Goal: Transaction & Acquisition: Book appointment/travel/reservation

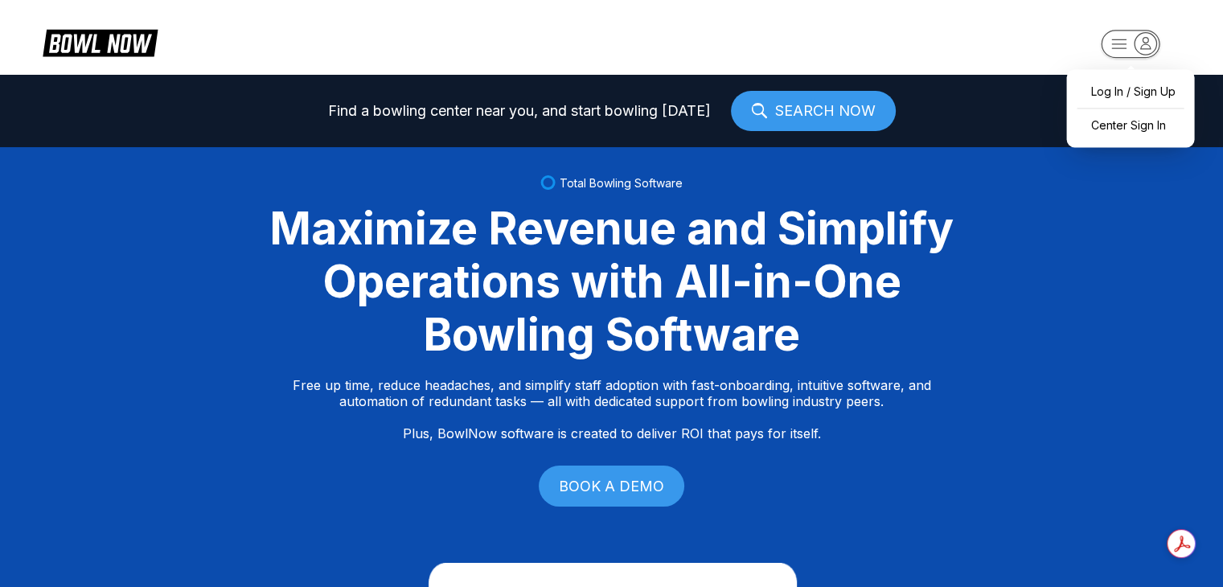
click at [1132, 39] on rect "button" at bounding box center [1130, 44] width 59 height 28
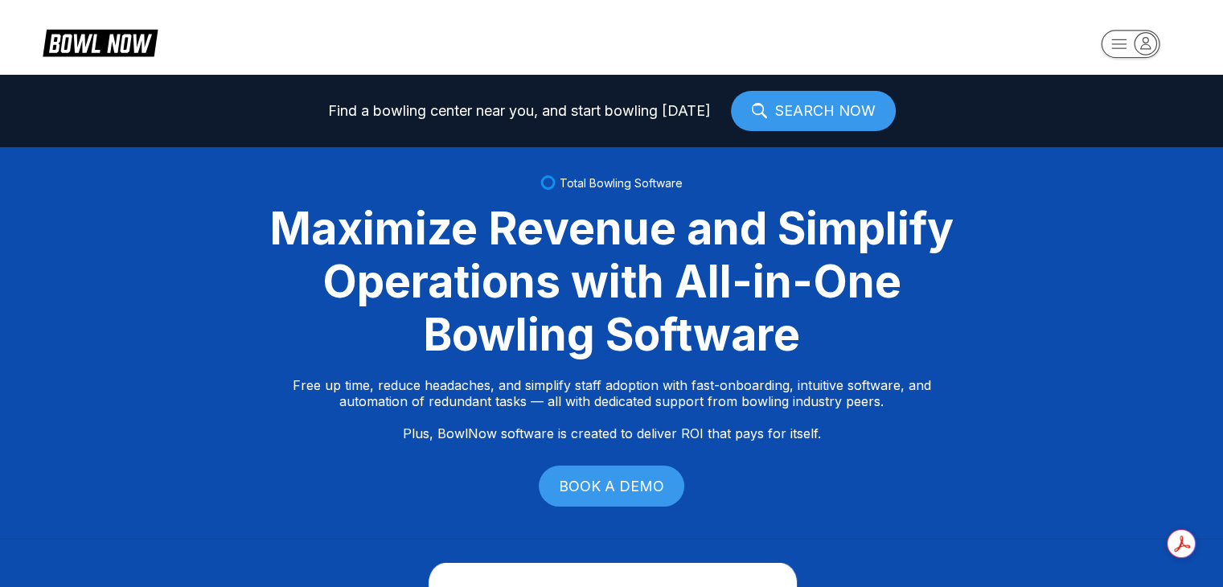
click at [1132, 39] on rect "button" at bounding box center [1130, 44] width 59 height 28
click at [820, 100] on link "SEARCH NOW" at bounding box center [813, 111] width 165 height 40
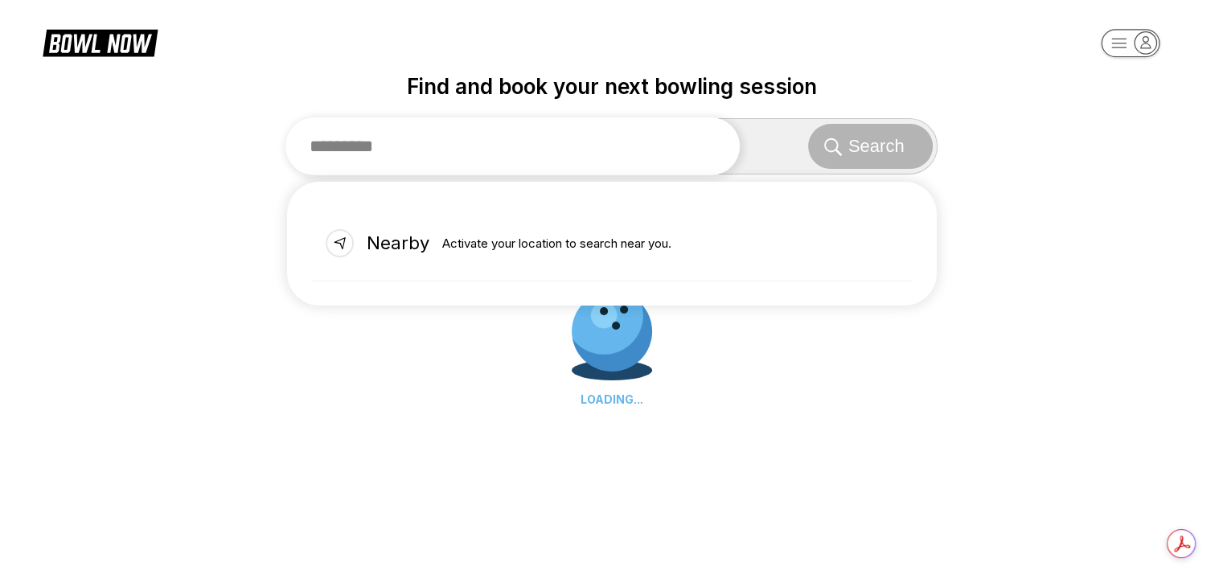
click at [540, 155] on input "text" at bounding box center [512, 146] width 455 height 58
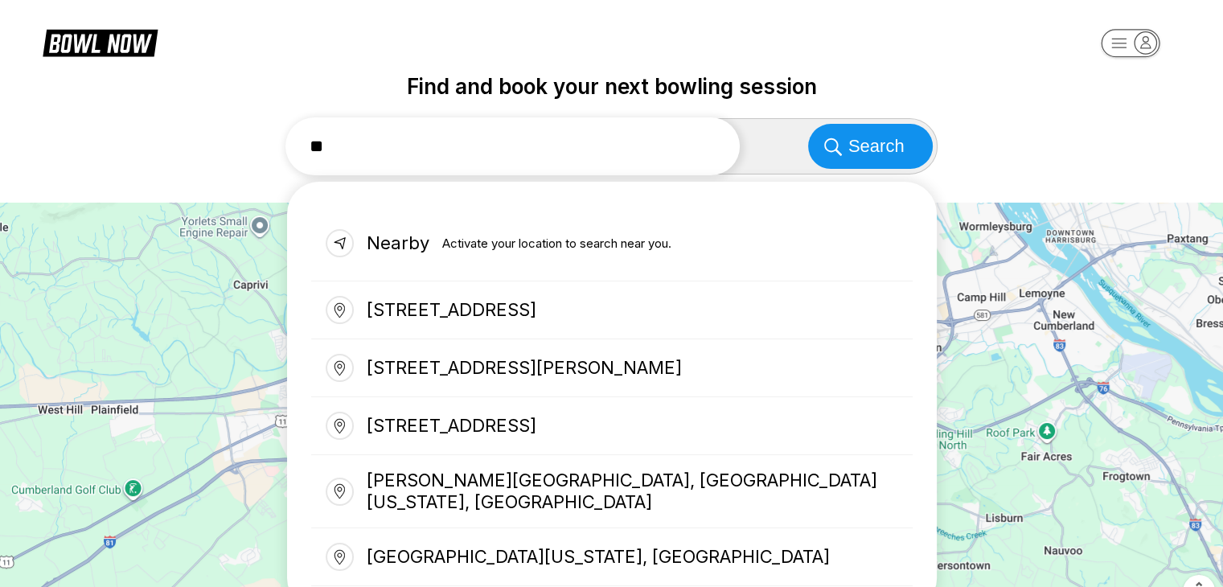
type input "*"
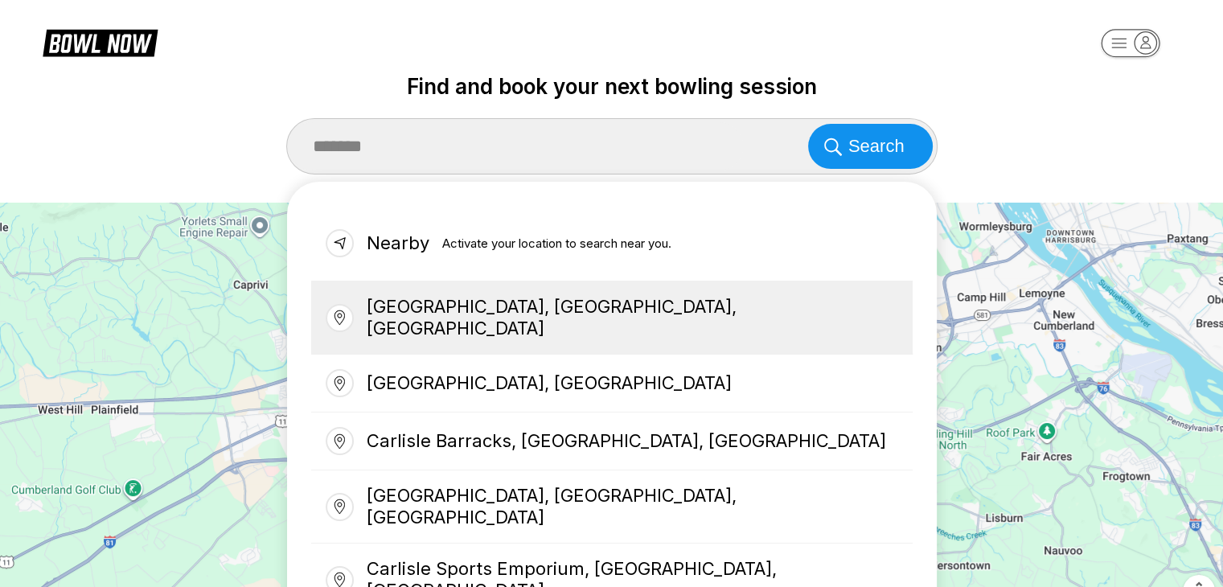
click at [568, 310] on div "Carlisle, PA, USA" at bounding box center [611, 317] width 601 height 73
type input "**********"
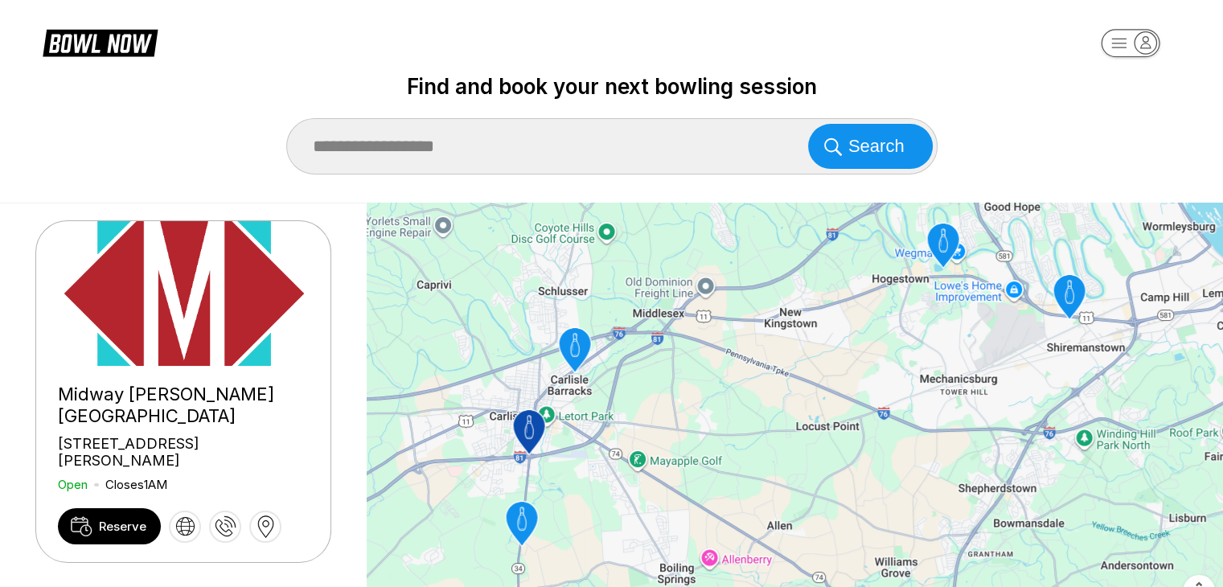
scroll to position [385, 0]
click at [125, 519] on span "Reserve" at bounding box center [122, 526] width 47 height 15
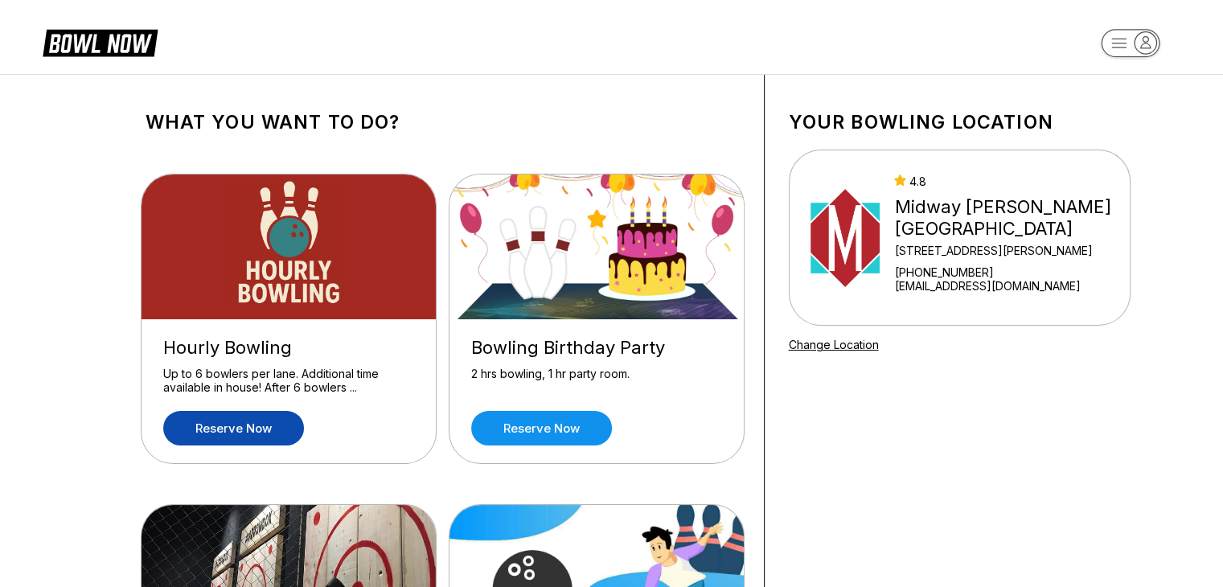
click at [255, 435] on link "Reserve now" at bounding box center [233, 428] width 141 height 35
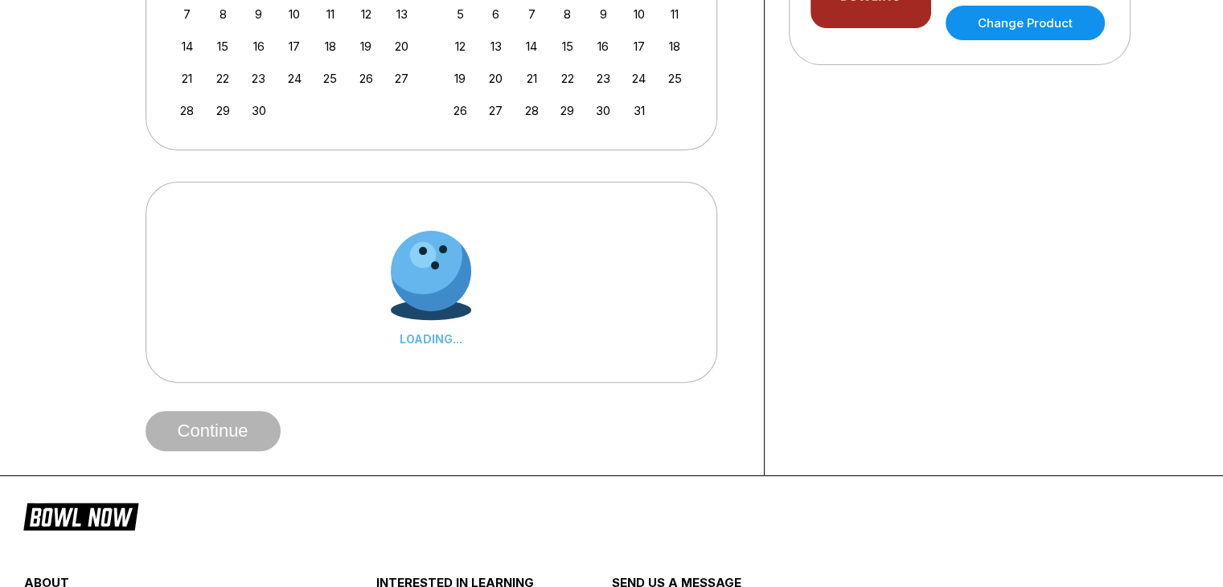
scroll to position [498, 0]
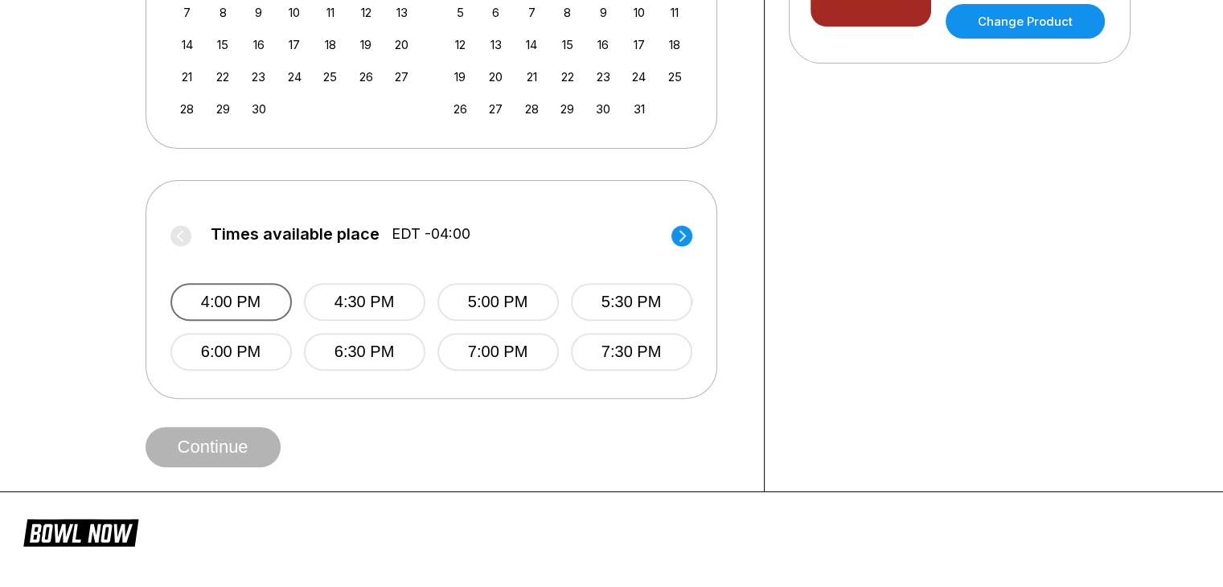
click at [241, 303] on button "4:00 PM" at bounding box center [230, 302] width 121 height 38
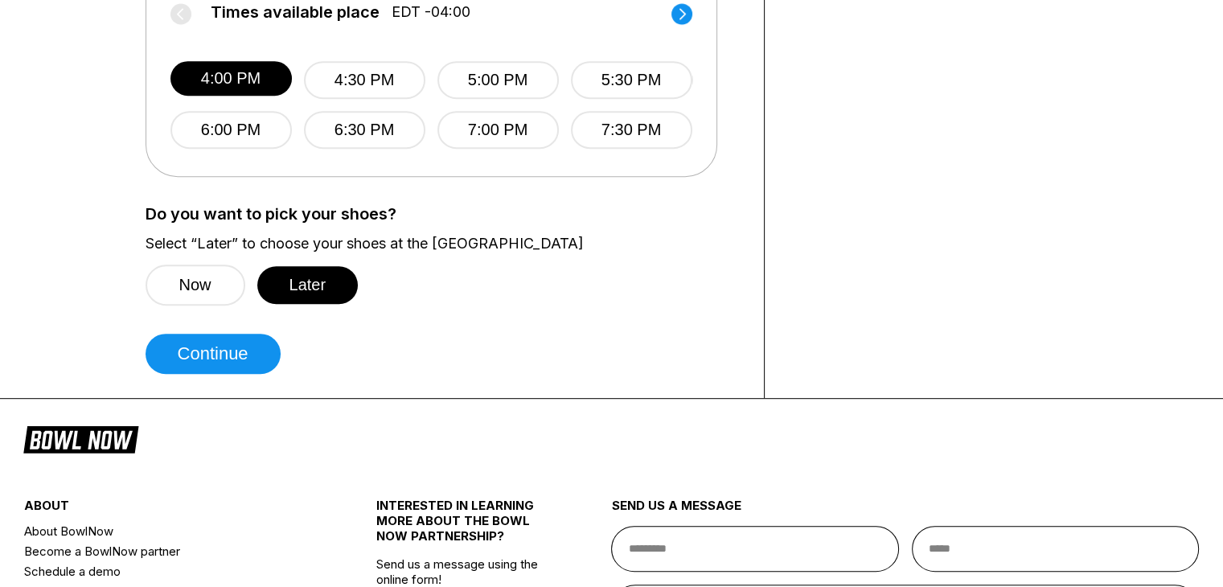
scroll to position [727, 0]
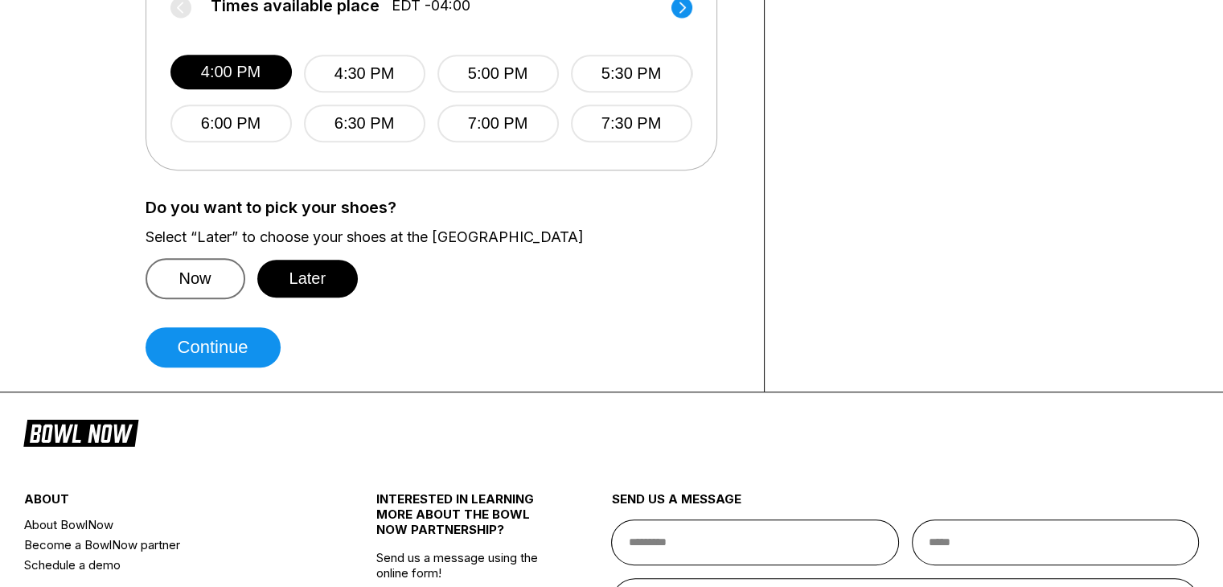
click at [213, 272] on button "Now" at bounding box center [196, 278] width 100 height 41
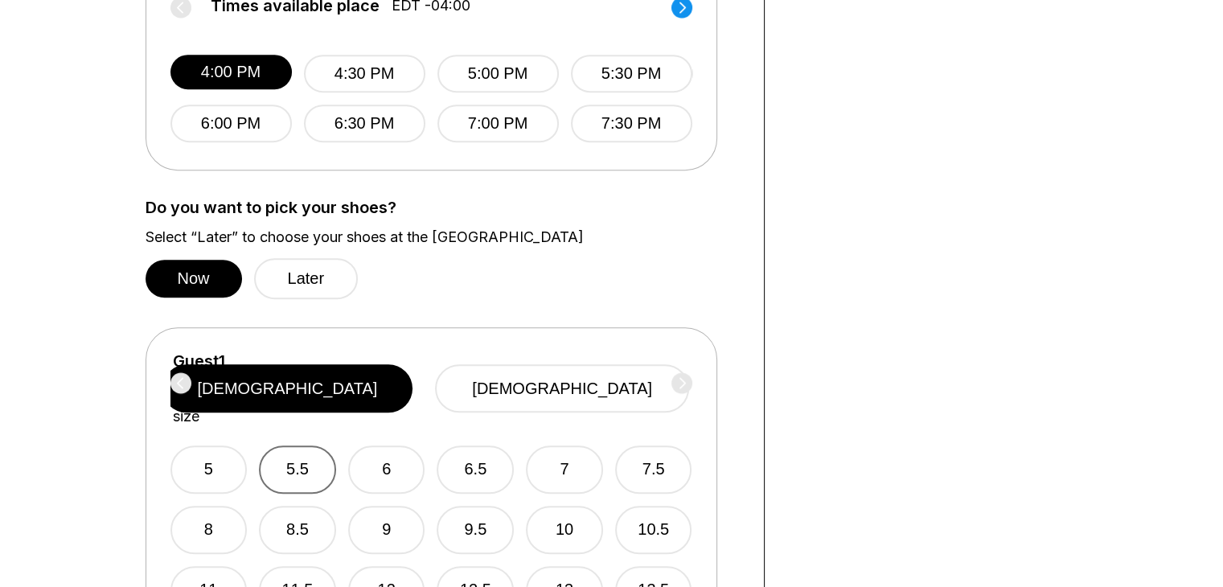
click at [305, 449] on button "5.5" at bounding box center [297, 469] width 77 height 48
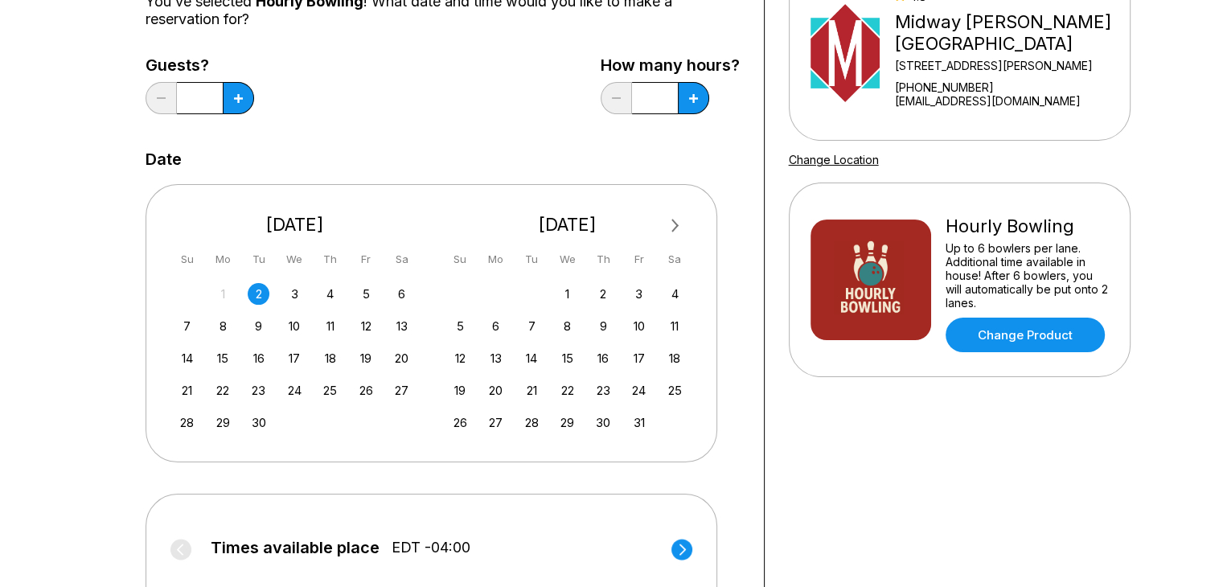
scroll to position [174, 0]
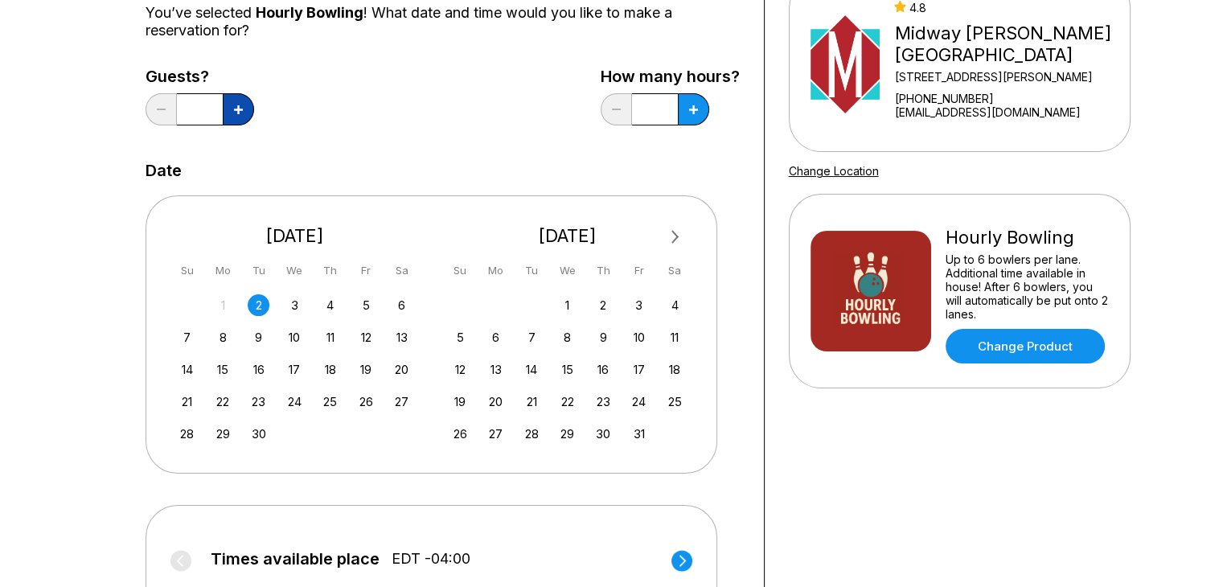
click at [227, 113] on button at bounding box center [238, 109] width 31 height 32
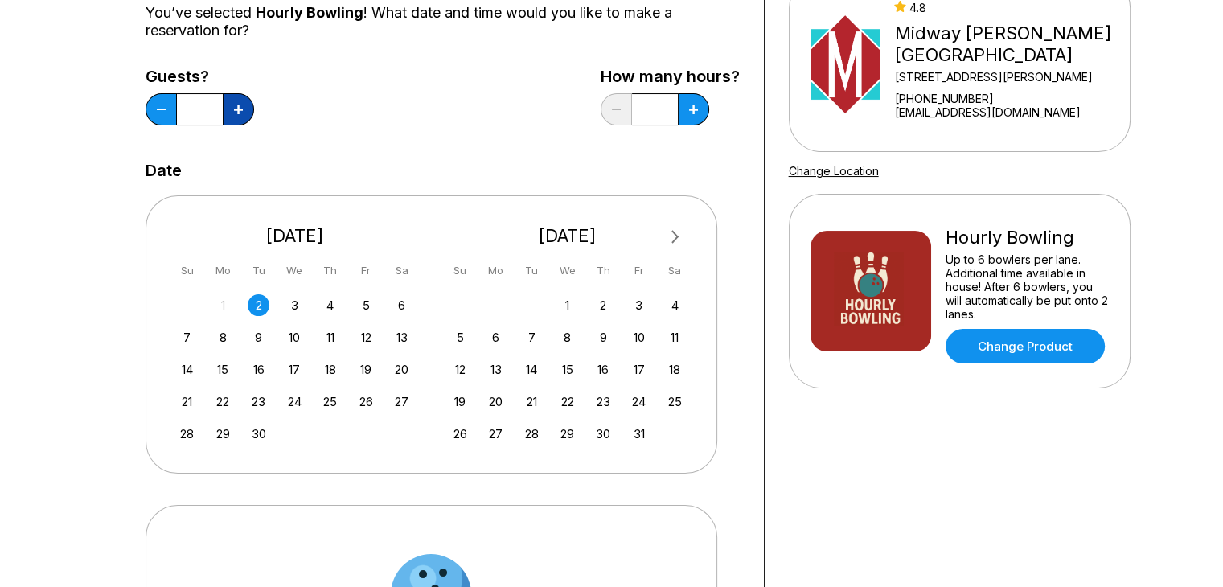
click at [227, 113] on button at bounding box center [238, 109] width 31 height 32
type input "*"
click at [692, 105] on icon at bounding box center [693, 109] width 9 height 9
type input "***"
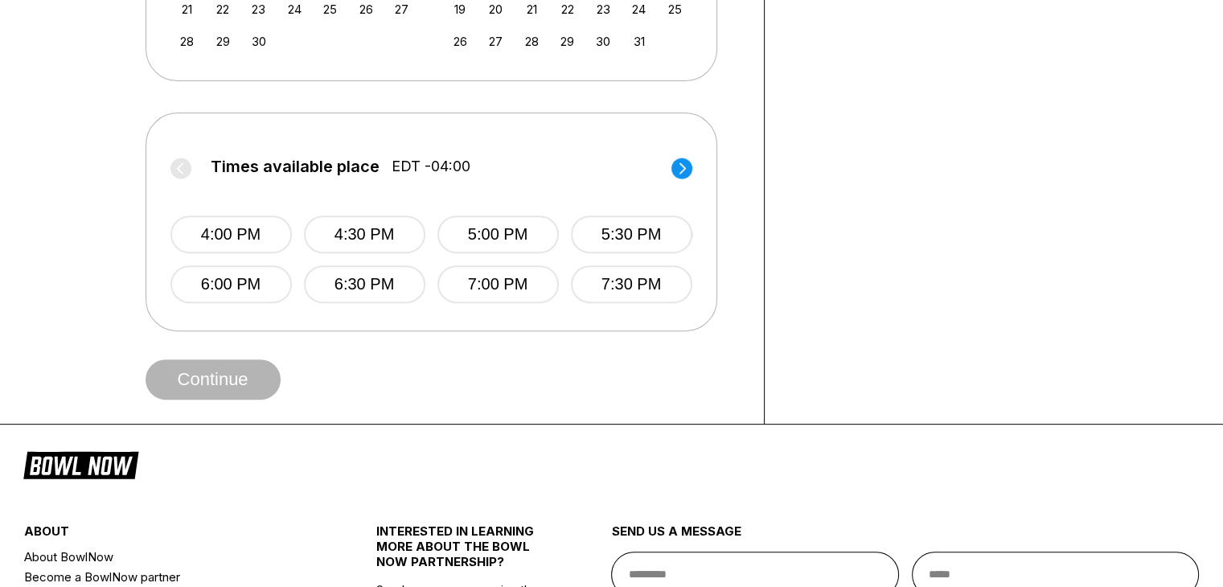
scroll to position [569, 0]
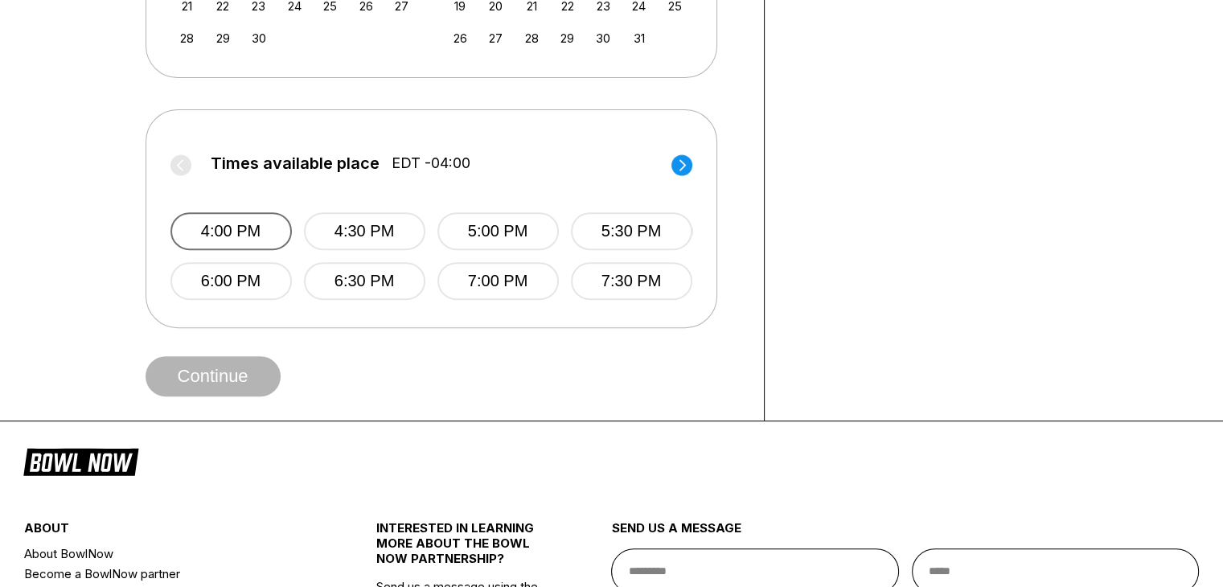
click at [227, 218] on button "4:00 PM" at bounding box center [230, 231] width 121 height 38
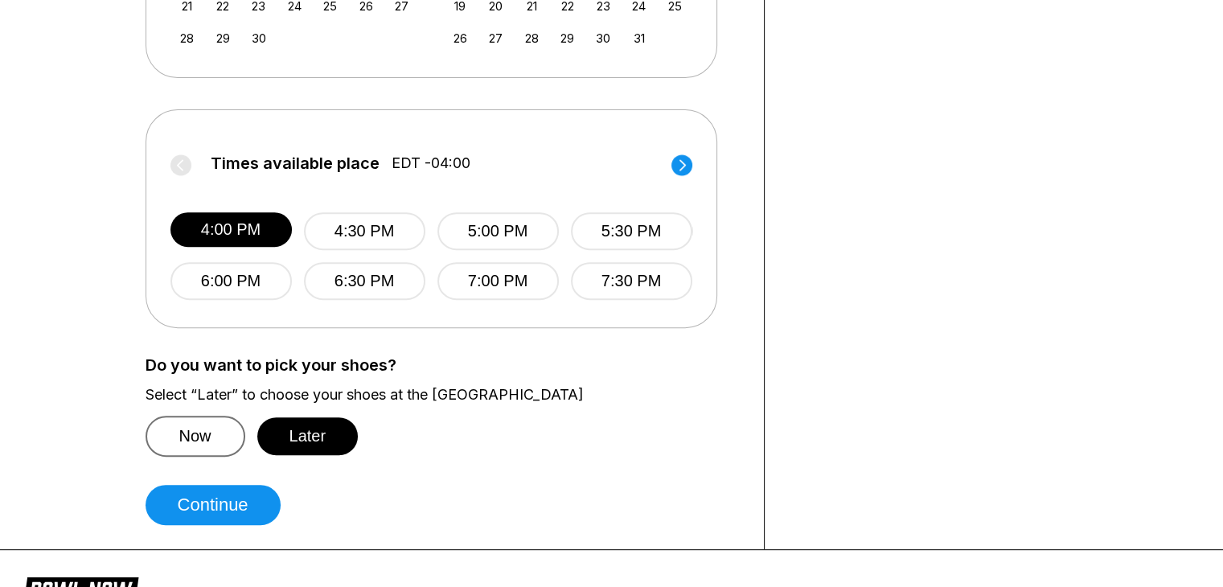
click at [189, 425] on button "Now" at bounding box center [196, 436] width 100 height 41
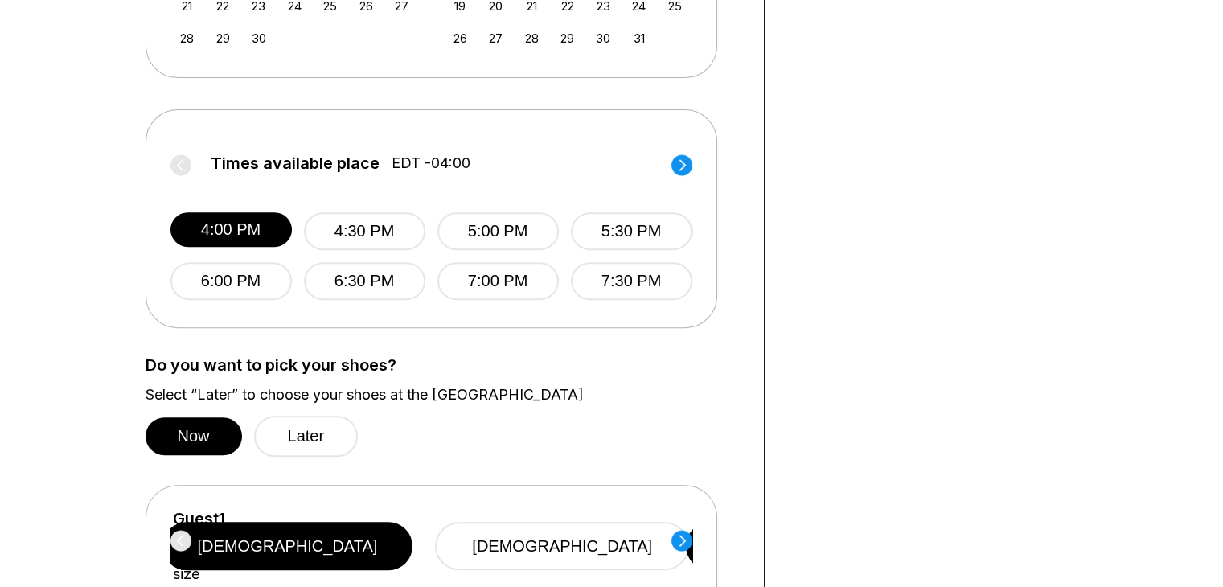
click at [679, 170] on icon at bounding box center [681, 164] width 6 height 11
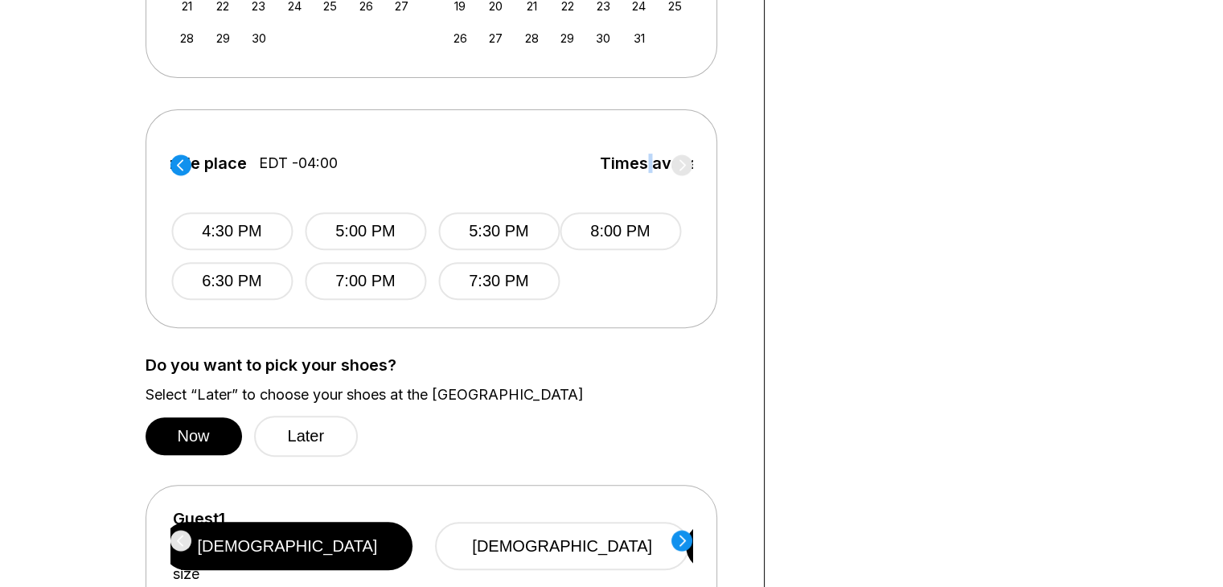
click at [679, 170] on span "Times available place" at bounding box center [684, 163] width 169 height 18
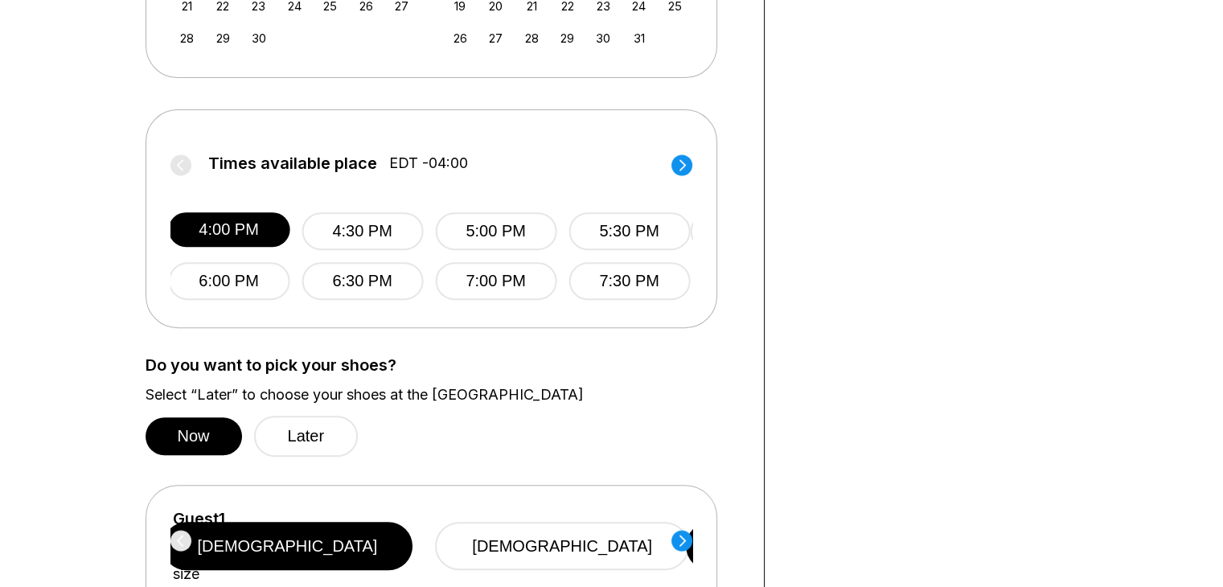
click at [679, 170] on icon at bounding box center [681, 164] width 6 height 11
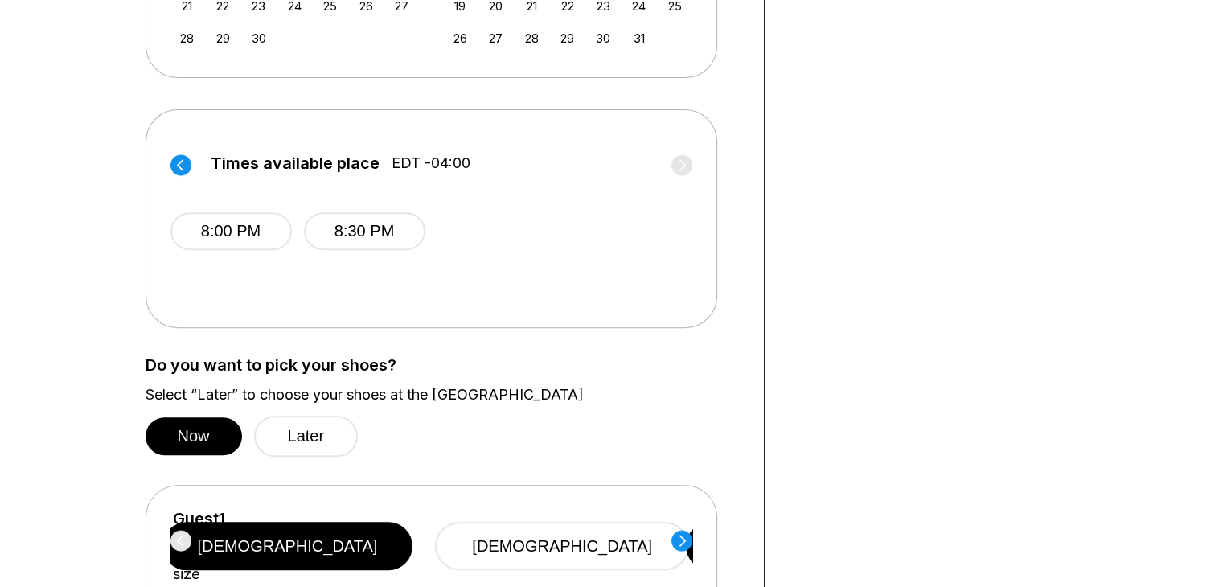
click at [174, 171] on circle at bounding box center [180, 164] width 21 height 21
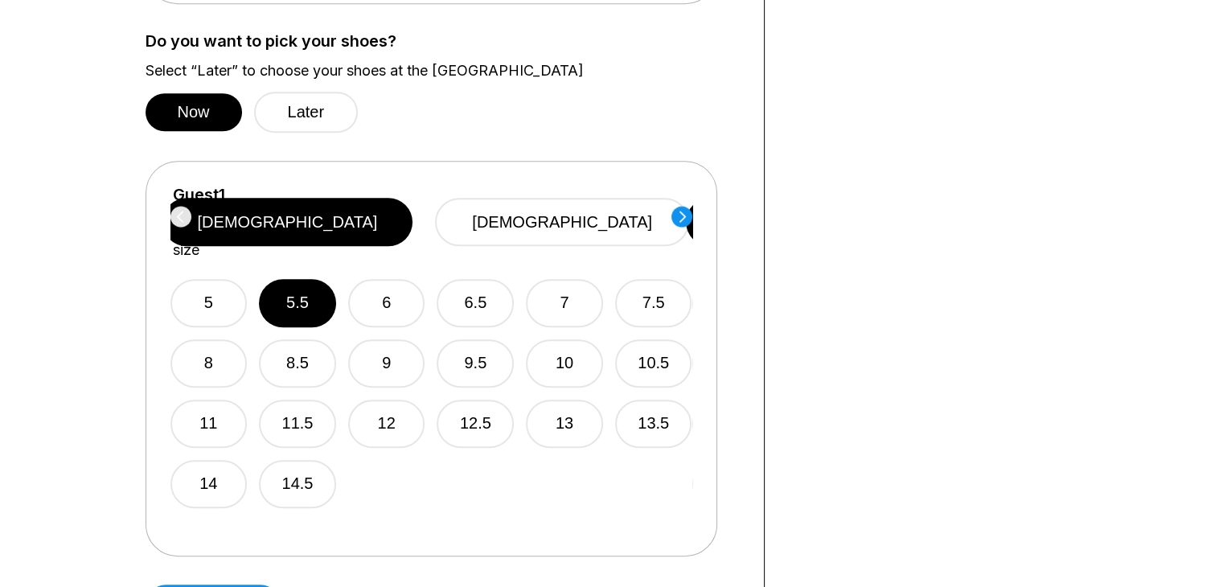
scroll to position [894, 0]
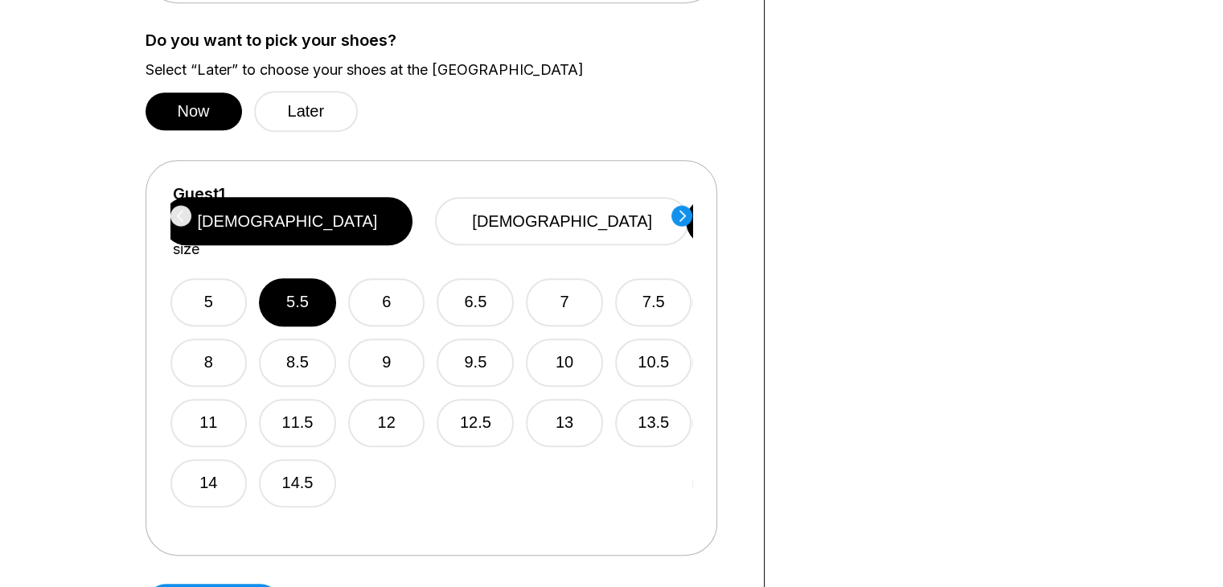
click at [682, 216] on icon at bounding box center [681, 215] width 6 height 11
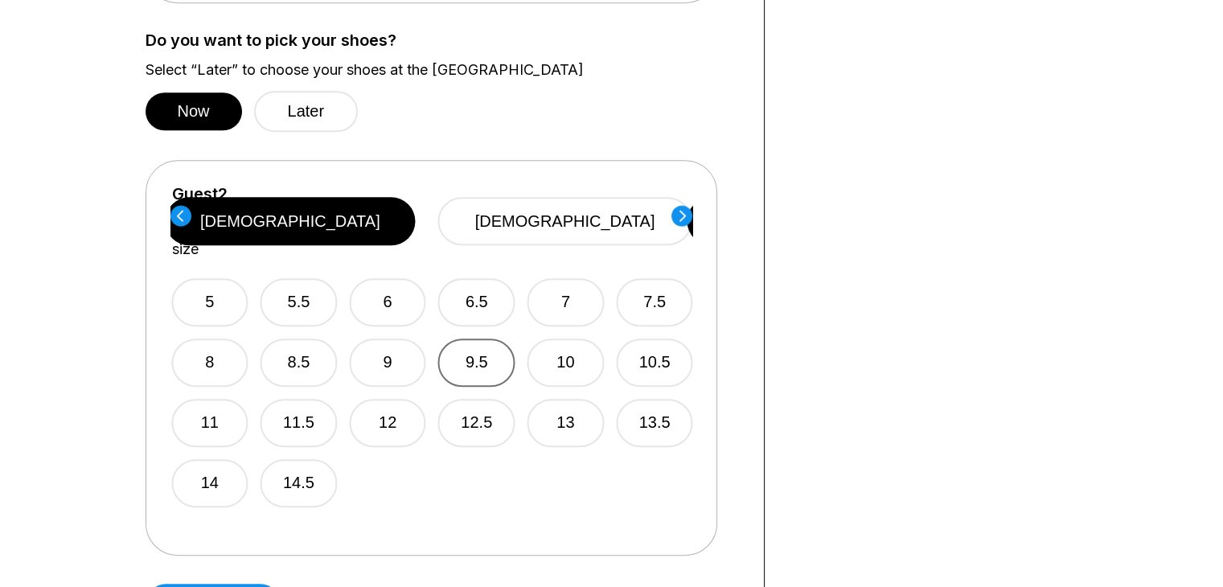
click at [508, 342] on button "9.5" at bounding box center [476, 362] width 77 height 48
click at [685, 219] on circle at bounding box center [681, 215] width 21 height 21
click at [595, 278] on button "7" at bounding box center [563, 302] width 77 height 48
click at [683, 211] on icon at bounding box center [681, 215] width 6 height 11
click at [648, 357] on button "10.5" at bounding box center [652, 362] width 77 height 48
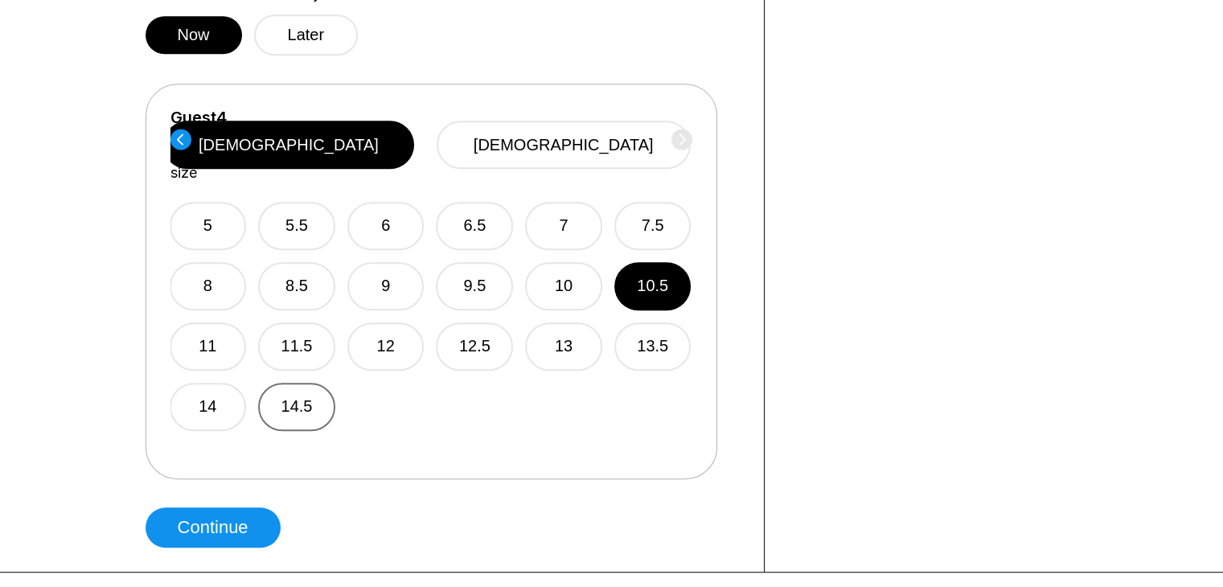
scroll to position [971, 0]
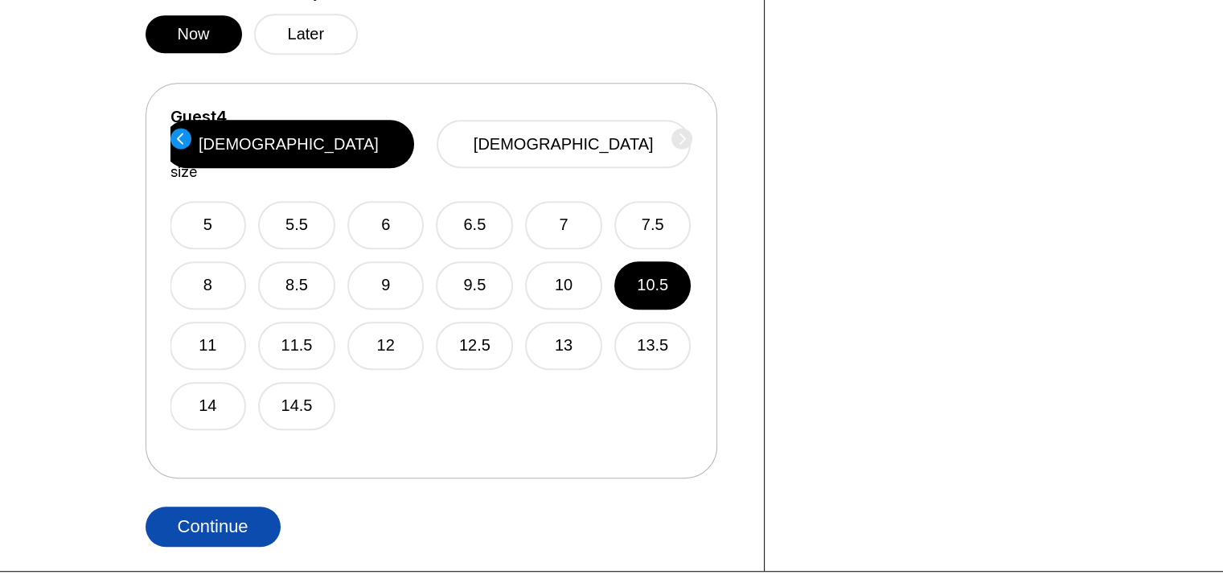
click at [218, 522] on button "Continue" at bounding box center [213, 526] width 135 height 40
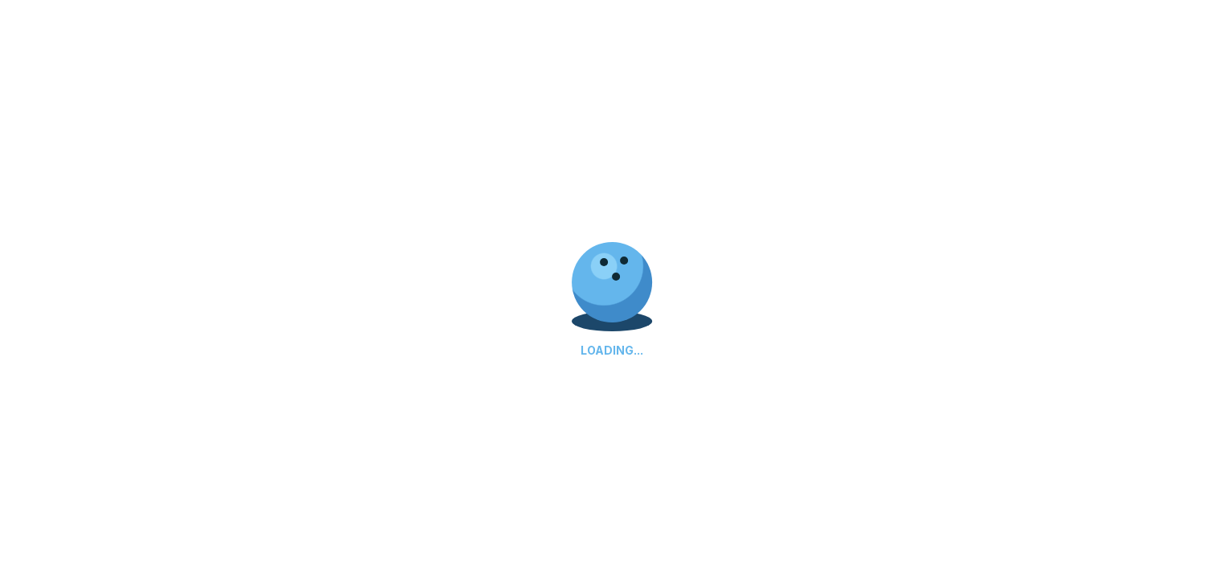
select select "**"
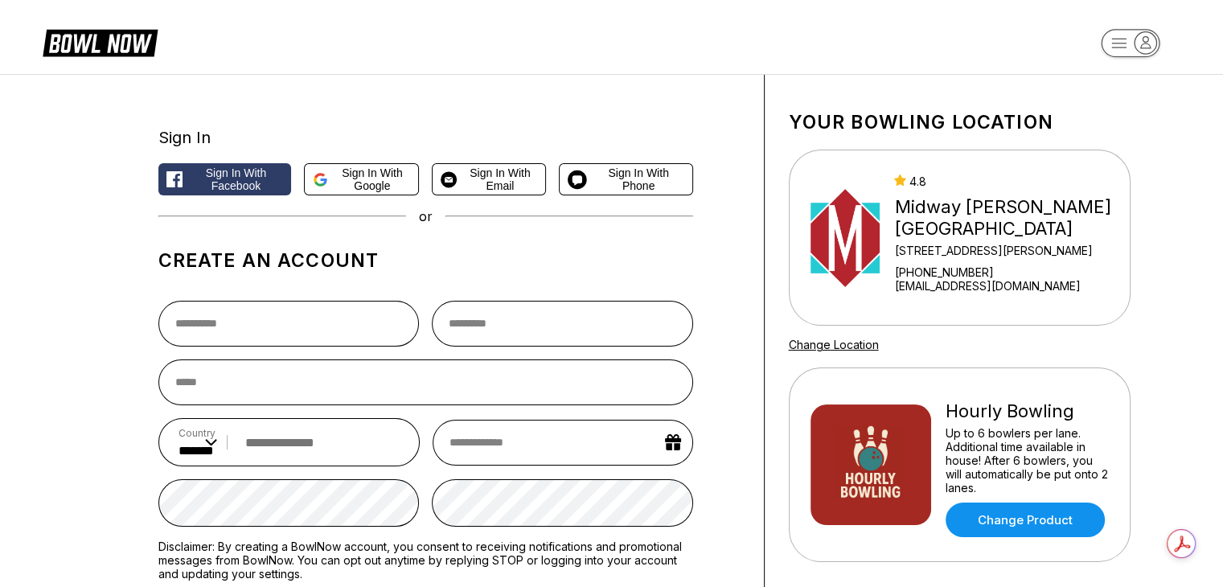
scroll to position [88, 0]
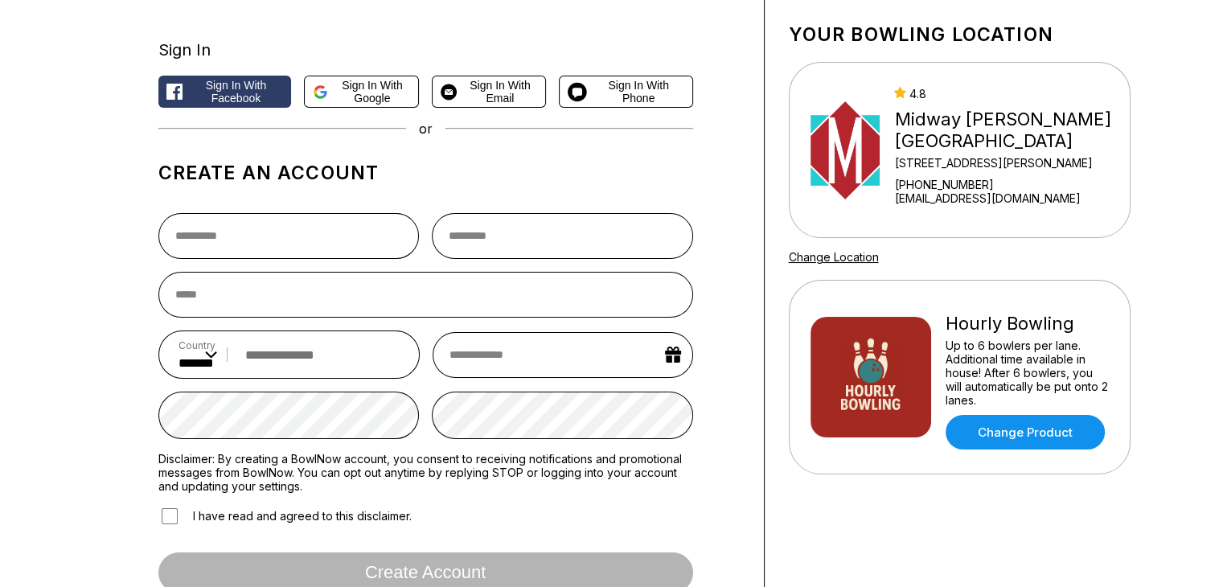
click at [334, 84] on div "Sign in with Facebook Sign in with Google Sign in with Email Sign in with Phone" at bounding box center [425, 92] width 535 height 32
click at [360, 92] on div "Sign in with Facebook Sign in with Google Sign in with Email Sign in with Phone" at bounding box center [425, 92] width 535 height 32
click at [453, 133] on div "or" at bounding box center [425, 129] width 535 height 16
click at [506, 80] on span "Sign in with Email" at bounding box center [500, 92] width 74 height 26
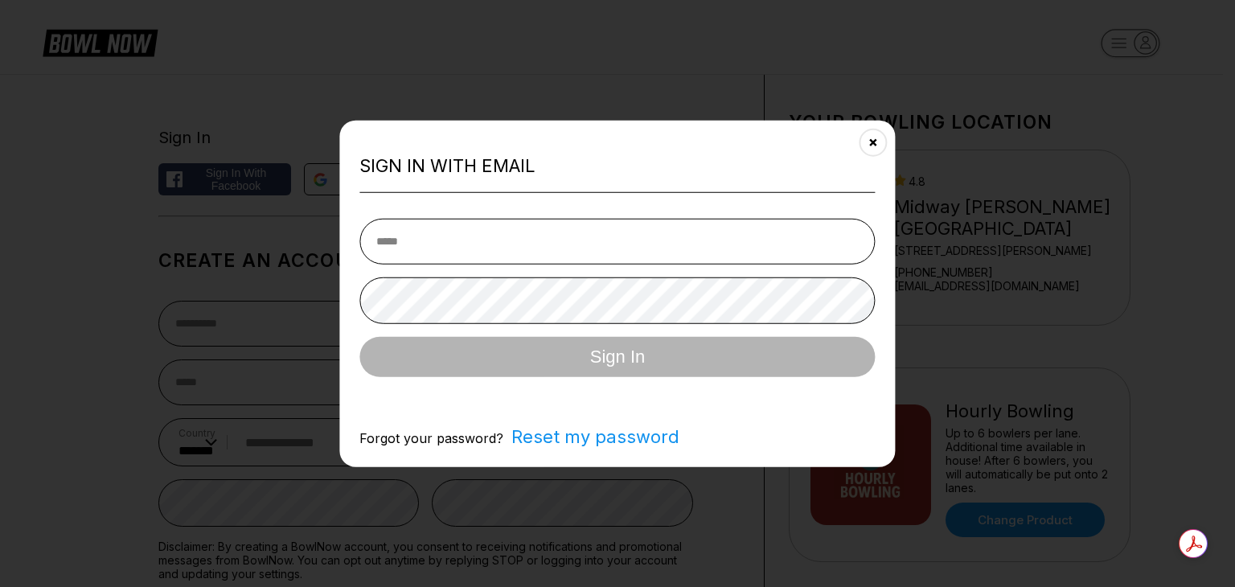
click at [445, 240] on input "email" at bounding box center [616, 241] width 515 height 46
click at [415, 237] on input "**********" at bounding box center [616, 241] width 515 height 46
click at [473, 245] on input "**********" at bounding box center [616, 241] width 515 height 46
click at [457, 219] on input "**********" at bounding box center [616, 241] width 515 height 46
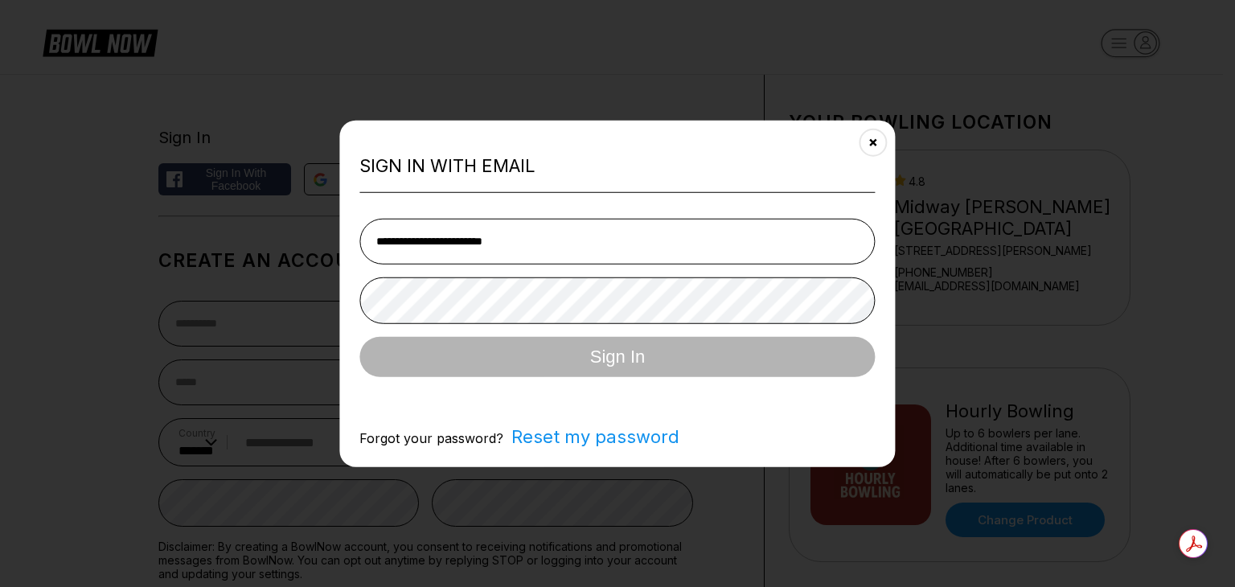
click at [534, 242] on input "**********" at bounding box center [616, 241] width 515 height 46
type input "**********"
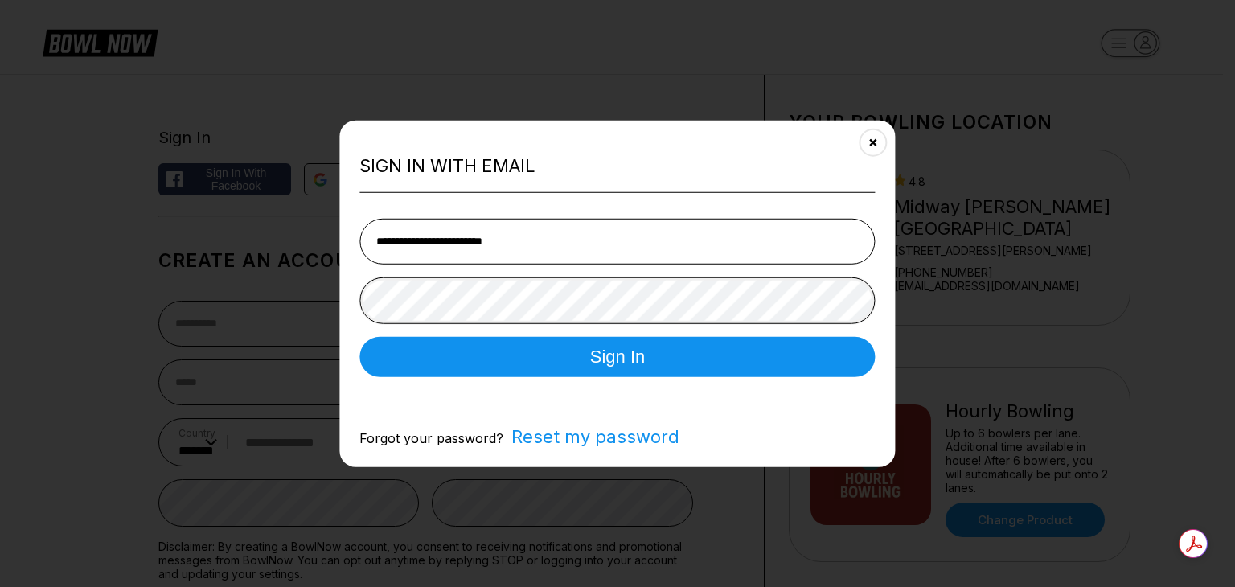
click at [359, 337] on button "Sign In" at bounding box center [616, 357] width 515 height 40
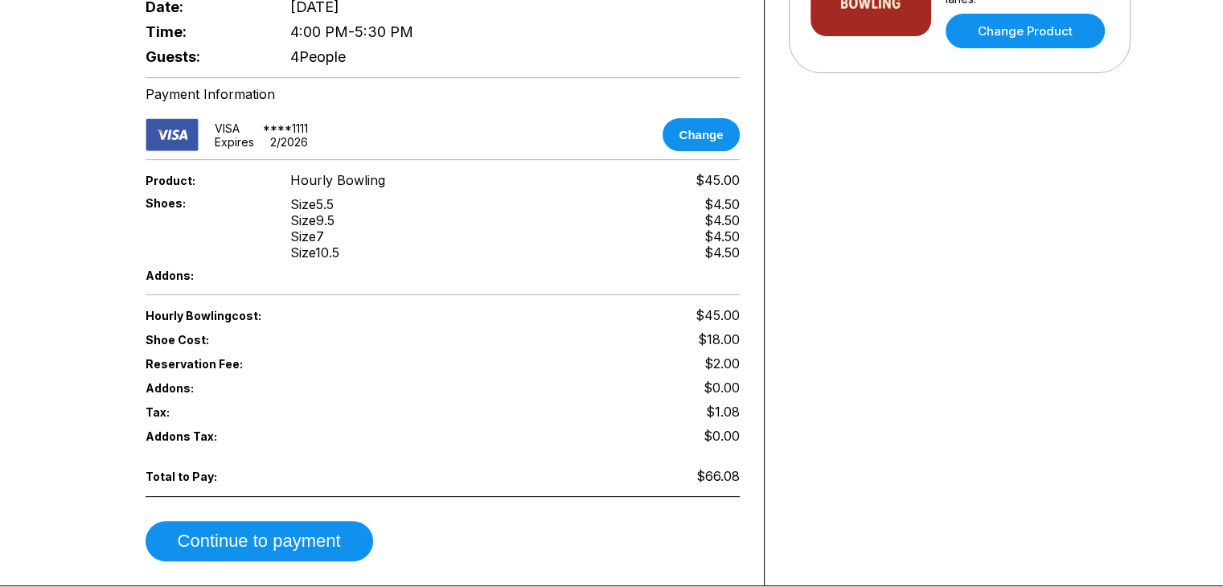
scroll to position [489, 0]
click at [717, 331] on span "$18.00" at bounding box center [719, 339] width 42 height 16
drag, startPoint x: 719, startPoint y: 236, endPoint x: 720, endPoint y: 193, distance: 42.6
click at [720, 196] on span "$4.50 $4.50 $4.50 $4.50" at bounding box center [721, 228] width 35 height 64
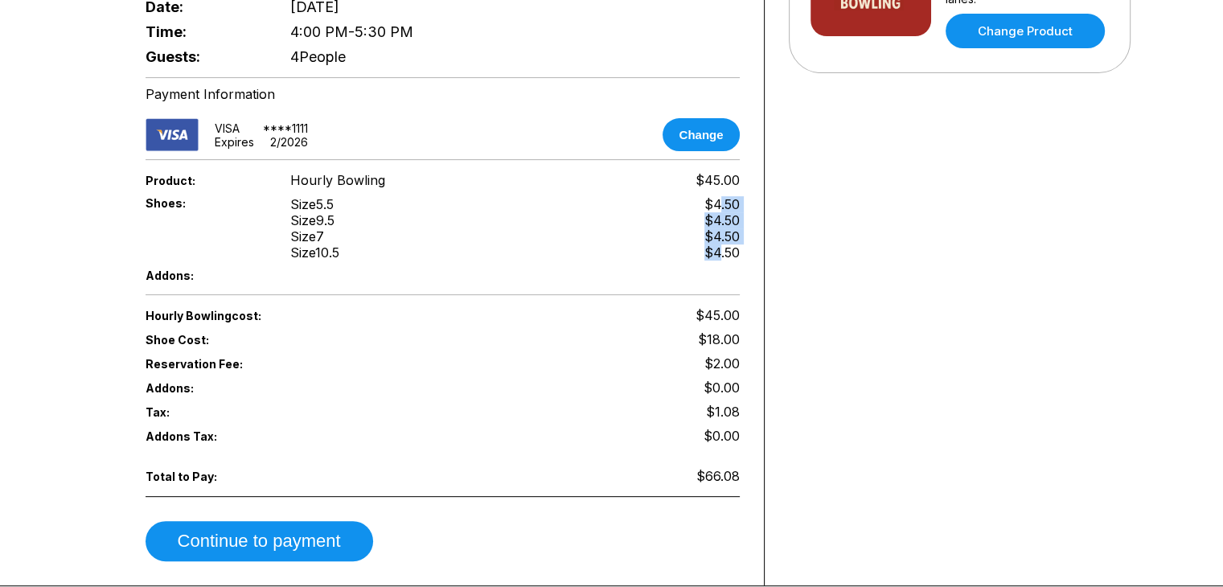
click at [720, 196] on div "$4.50" at bounding box center [721, 204] width 35 height 16
click at [704, 428] on span "$0.00" at bounding box center [721, 436] width 36 height 16
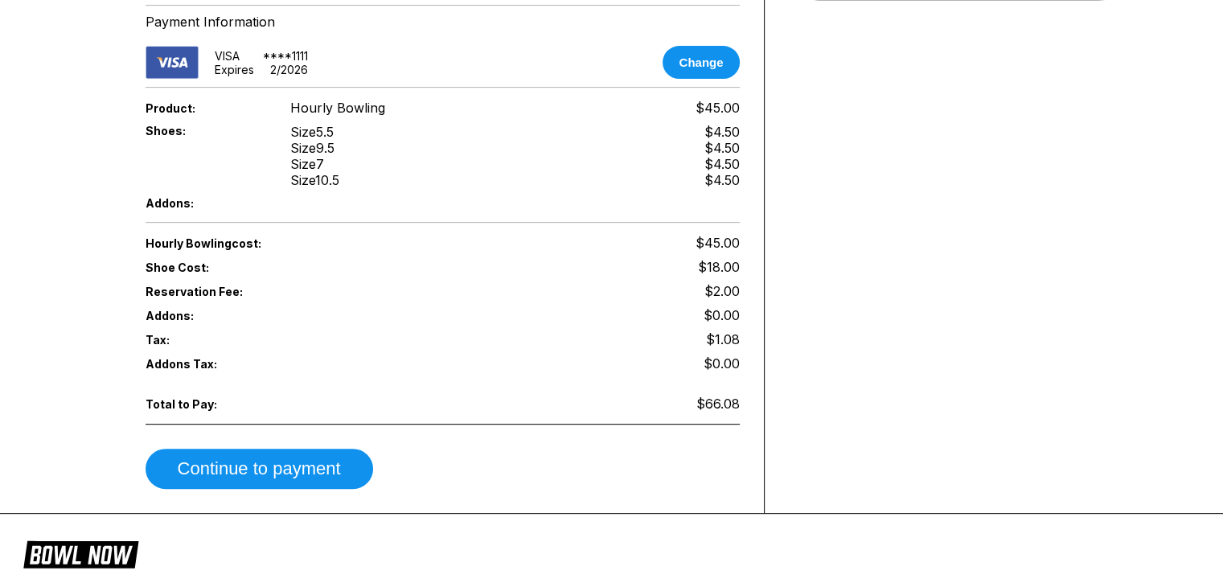
scroll to position [585, 0]
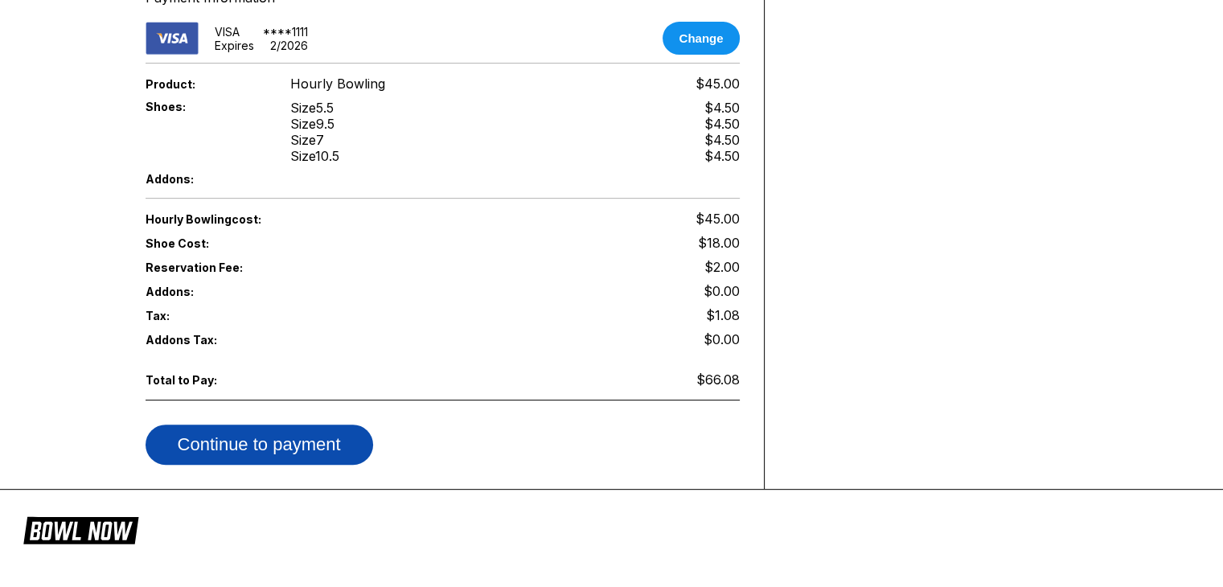
click at [280, 426] on button "Continue to payment" at bounding box center [260, 444] width 228 height 40
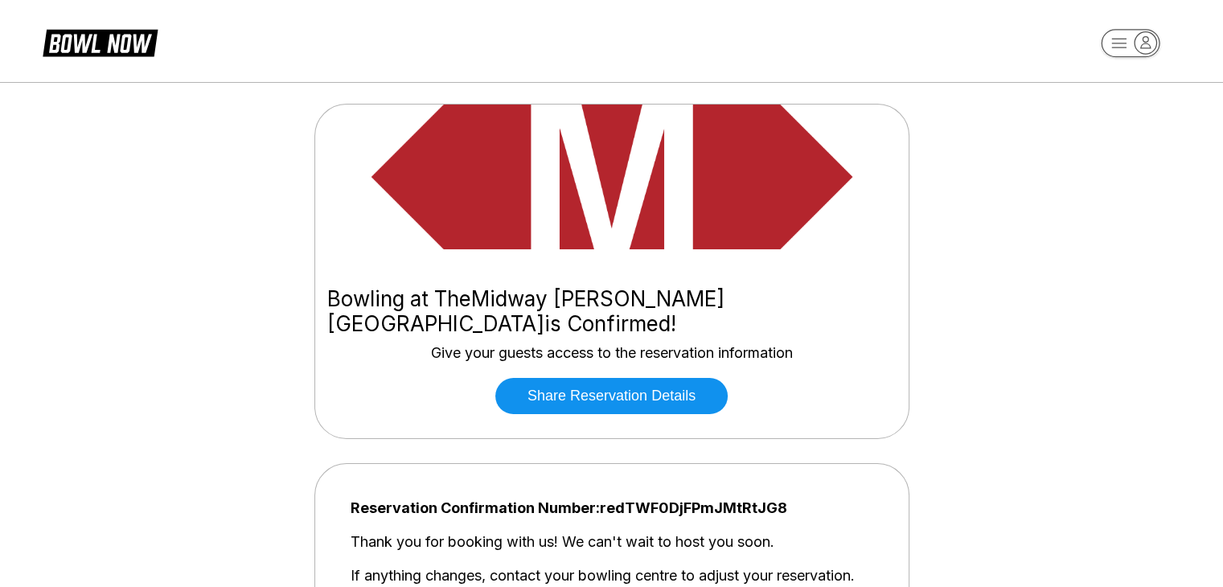
click at [598, 378] on button "Share Reservation Details" at bounding box center [611, 396] width 232 height 36
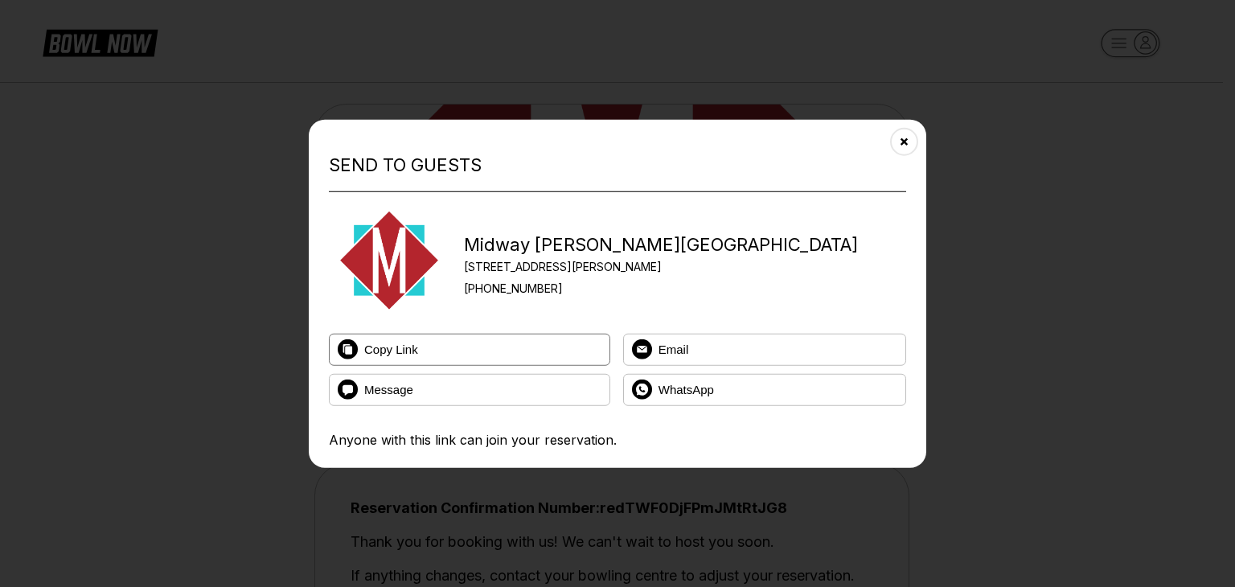
click at [471, 344] on button "Copy Link" at bounding box center [469, 349] width 281 height 32
click at [538, 207] on div "Midway Bowling - Carlisle 1561 Holly Pike +17172491222" at bounding box center [593, 259] width 529 height 121
click at [668, 351] on span "Email" at bounding box center [673, 349] width 31 height 14
click at [863, 335] on button "Email" at bounding box center [764, 349] width 283 height 32
click at [810, 387] on button "WhatsApp" at bounding box center [764, 389] width 283 height 32
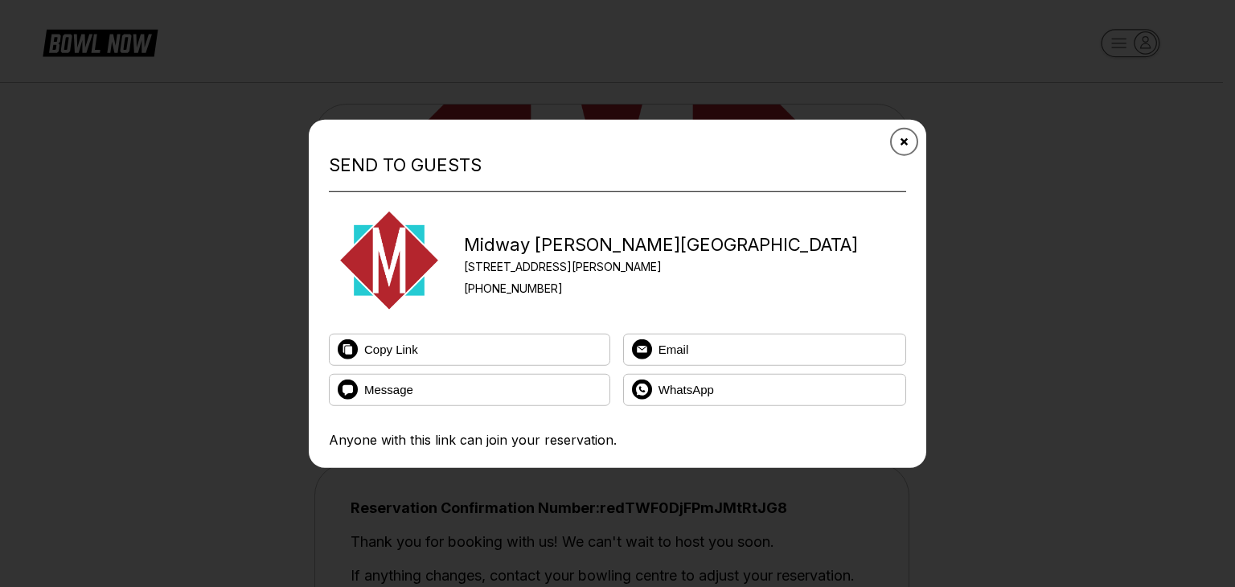
click at [904, 142] on icon "Close" at bounding box center [904, 141] width 13 height 13
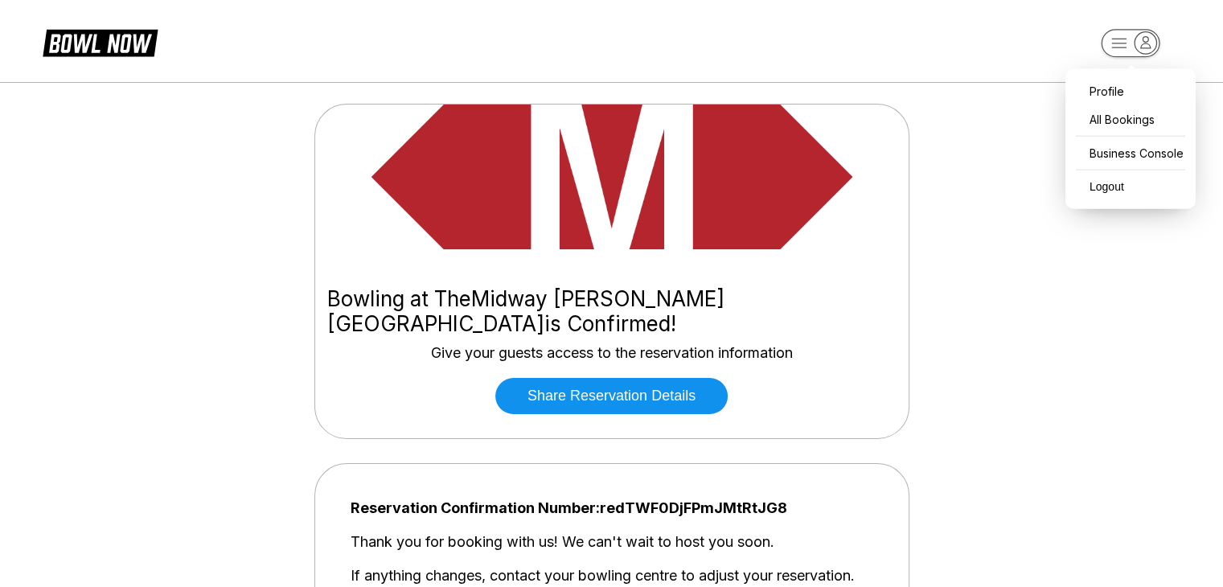
click at [1117, 41] on icon "button" at bounding box center [1130, 44] width 88 height 32
click at [1116, 150] on div "Business Console" at bounding box center [1130, 153] width 114 height 28
click at [1113, 52] on rect "button" at bounding box center [1130, 43] width 59 height 28
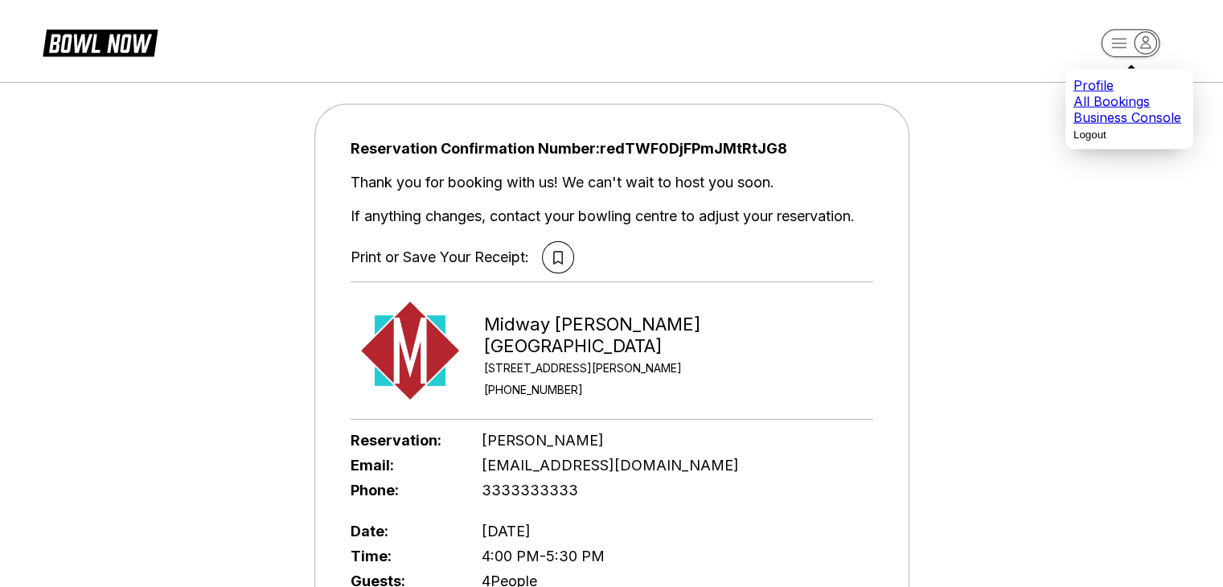
click at [1125, 39] on rect "button" at bounding box center [1130, 43] width 59 height 28
click at [1100, 106] on div "All Bookings" at bounding box center [1129, 101] width 112 height 16
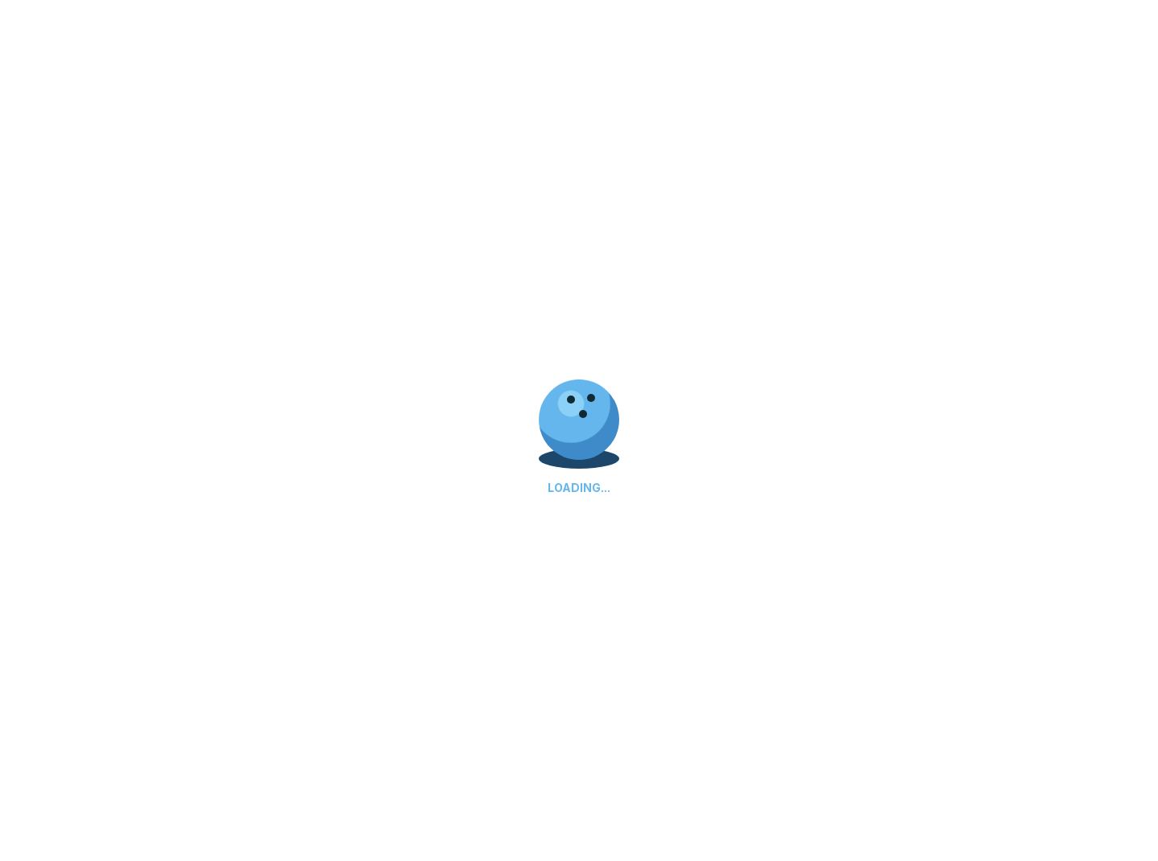
click at [830, 447] on div "LOADING..." at bounding box center [579, 430] width 1158 height 861
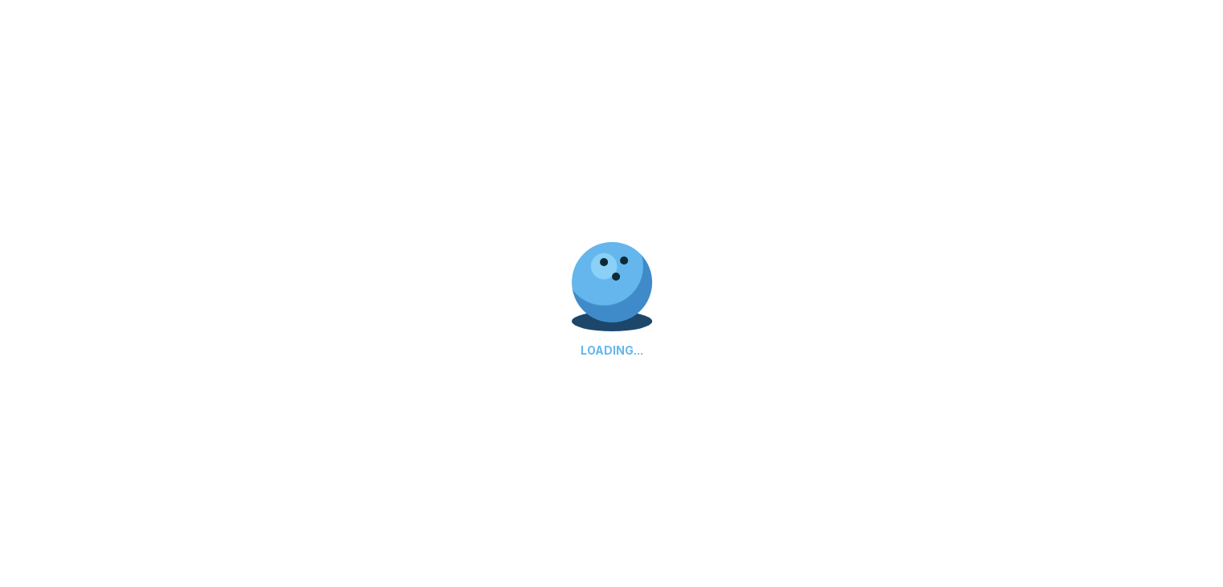
click at [752, 220] on div "LOADING..." at bounding box center [611, 293] width 1223 height 587
click at [626, 349] on div "LOADING..." at bounding box center [612, 350] width 80 height 14
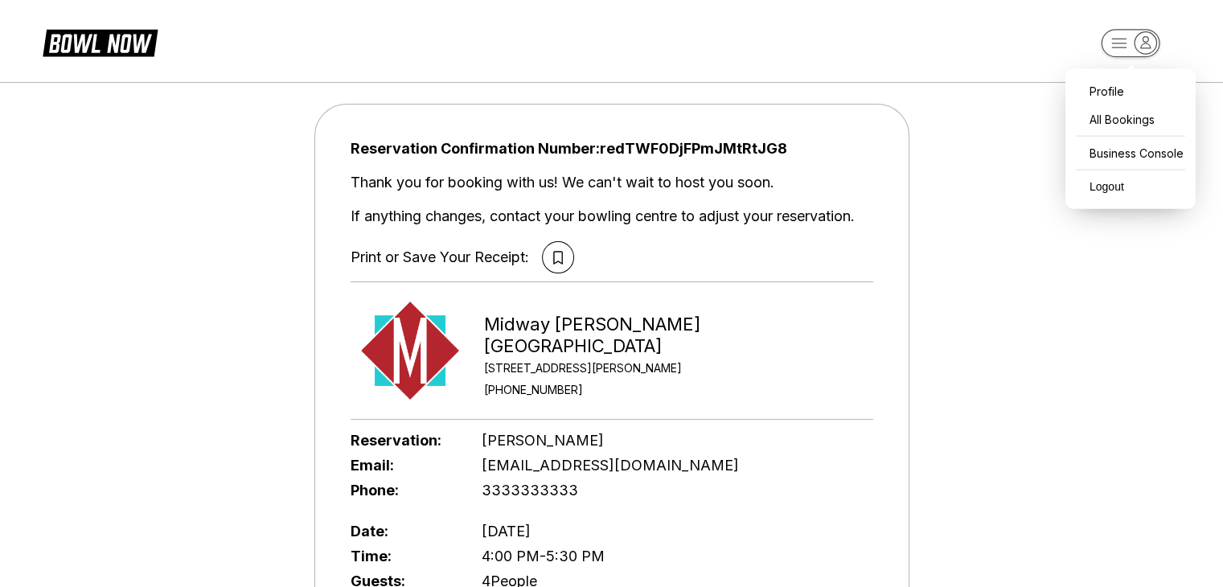
click at [1121, 46] on rect "button" at bounding box center [1130, 43] width 59 height 28
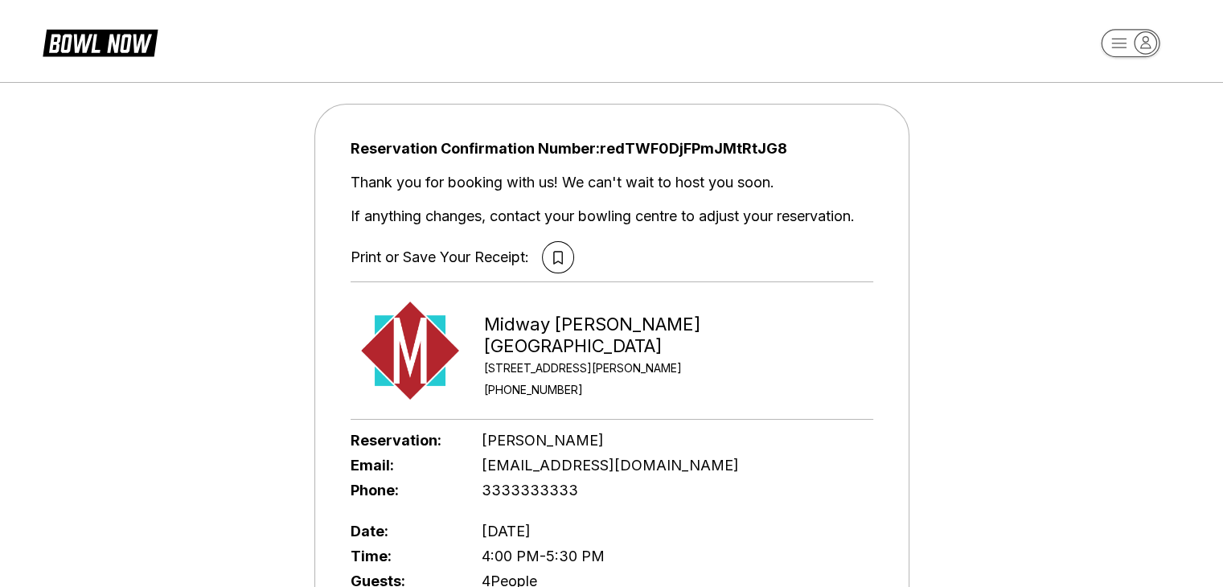
click at [1121, 46] on rect "button" at bounding box center [1130, 43] width 59 height 28
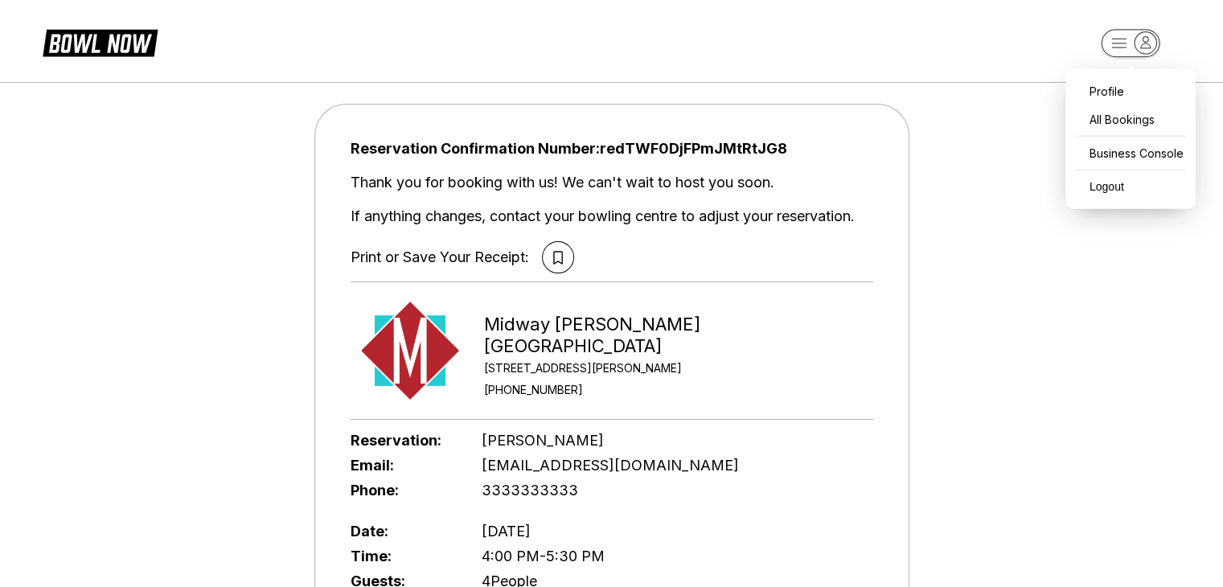
click at [1121, 46] on rect "button" at bounding box center [1130, 43] width 59 height 28
click at [1103, 98] on div "Profile" at bounding box center [1130, 91] width 114 height 28
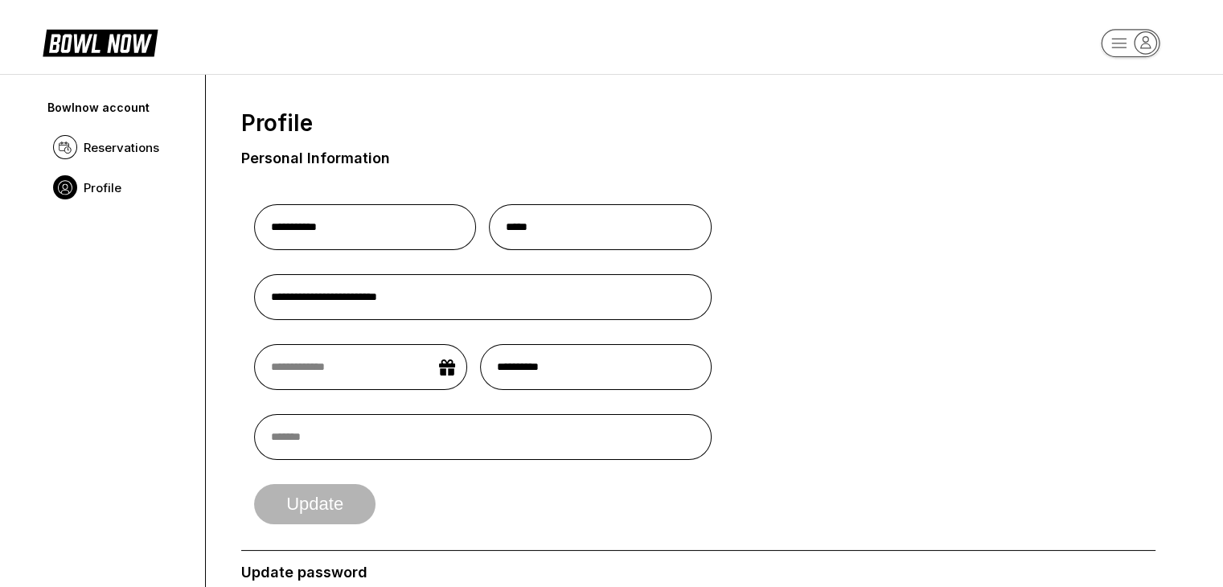
click at [338, 374] on input "text" at bounding box center [360, 367] width 213 height 46
select select "*"
select select "****"
click at [427, 506] on div "Update" at bounding box center [482, 504] width 457 height 40
click at [553, 383] on input "**********" at bounding box center [595, 367] width 231 height 46
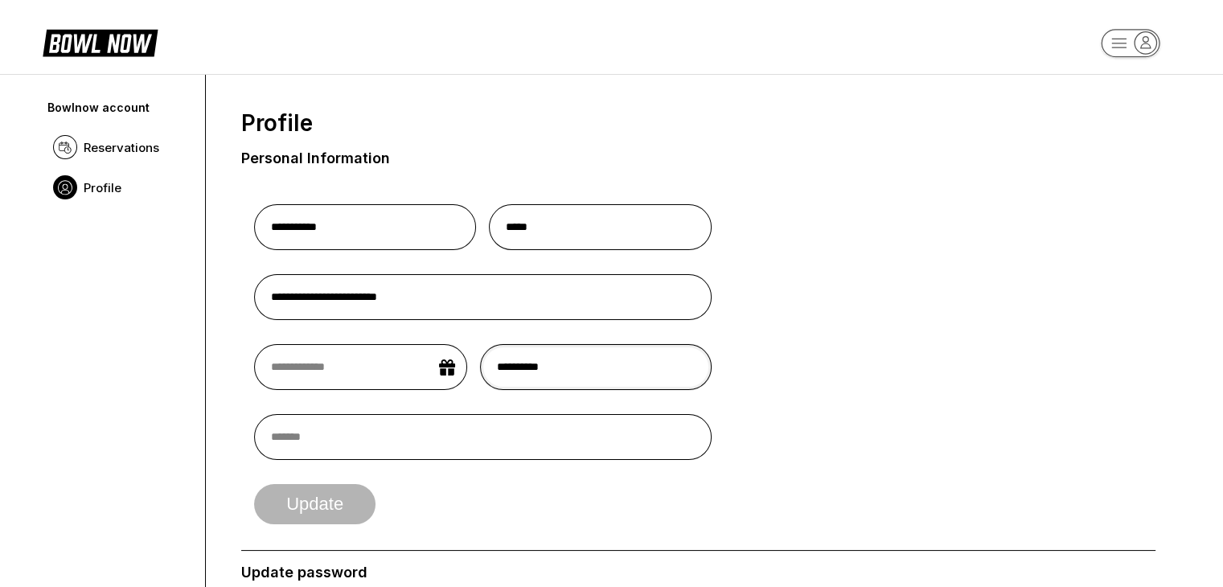
click at [553, 383] on input "**********" at bounding box center [595, 367] width 231 height 46
type input "*********"
click at [299, 507] on button "Update" at bounding box center [314, 504] width 121 height 40
click at [137, 143] on span "Reservations" at bounding box center [122, 147] width 76 height 15
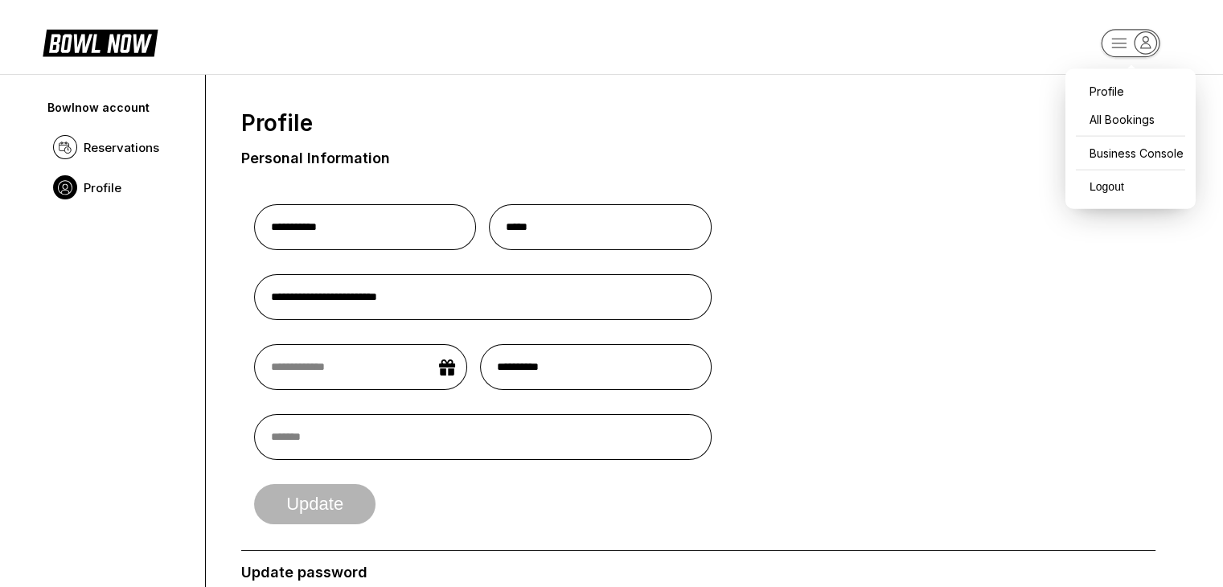
click at [1129, 55] on rect "button" at bounding box center [1130, 43] width 59 height 28
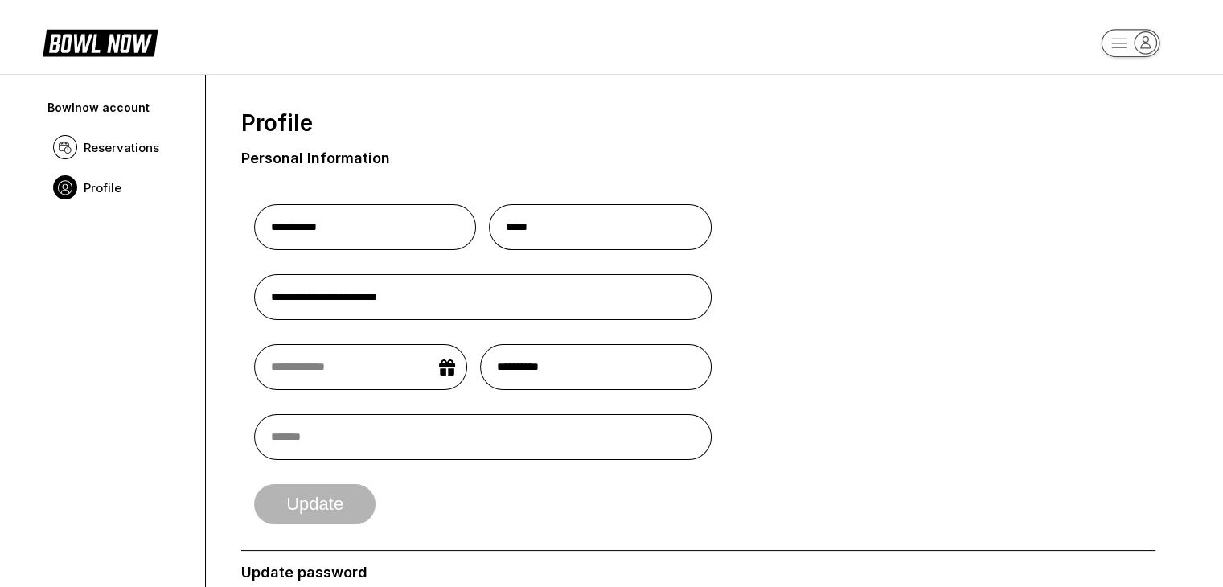
click at [99, 35] on icon at bounding box center [100, 42] width 115 height 31
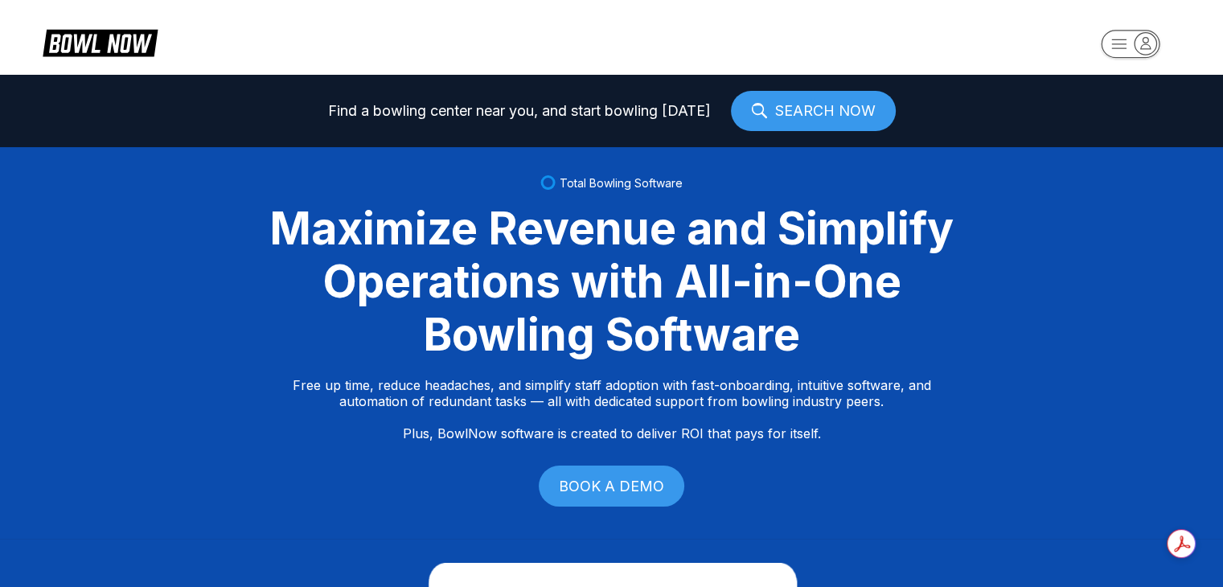
click at [778, 101] on link "SEARCH NOW" at bounding box center [813, 111] width 165 height 40
click at [793, 113] on link "SEARCH NOW" at bounding box center [813, 111] width 165 height 40
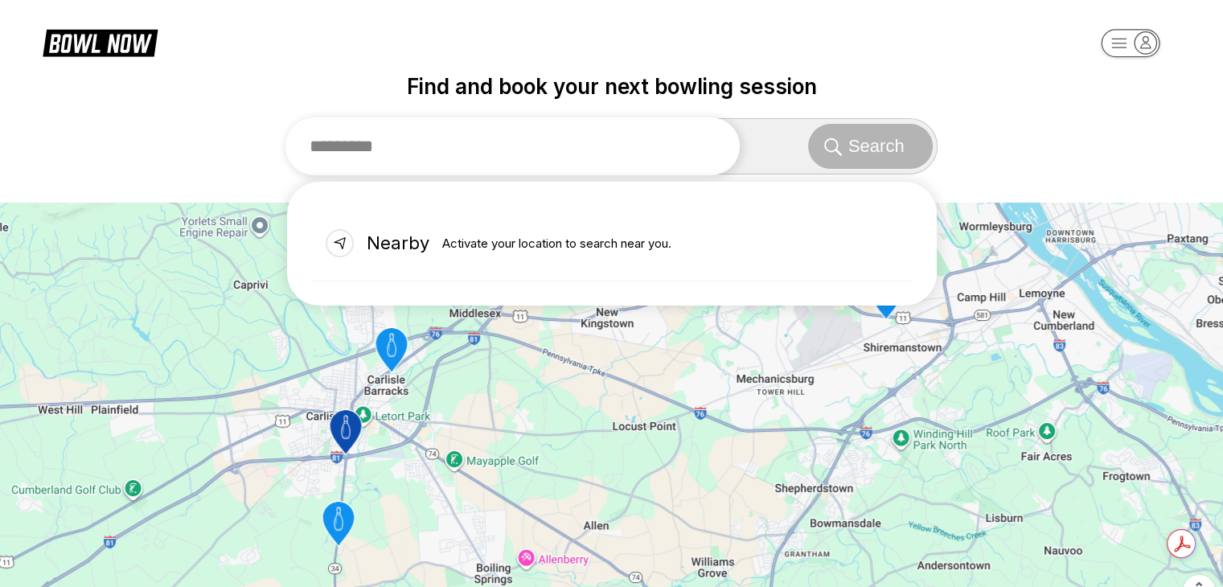
click at [523, 133] on input "text" at bounding box center [512, 146] width 455 height 58
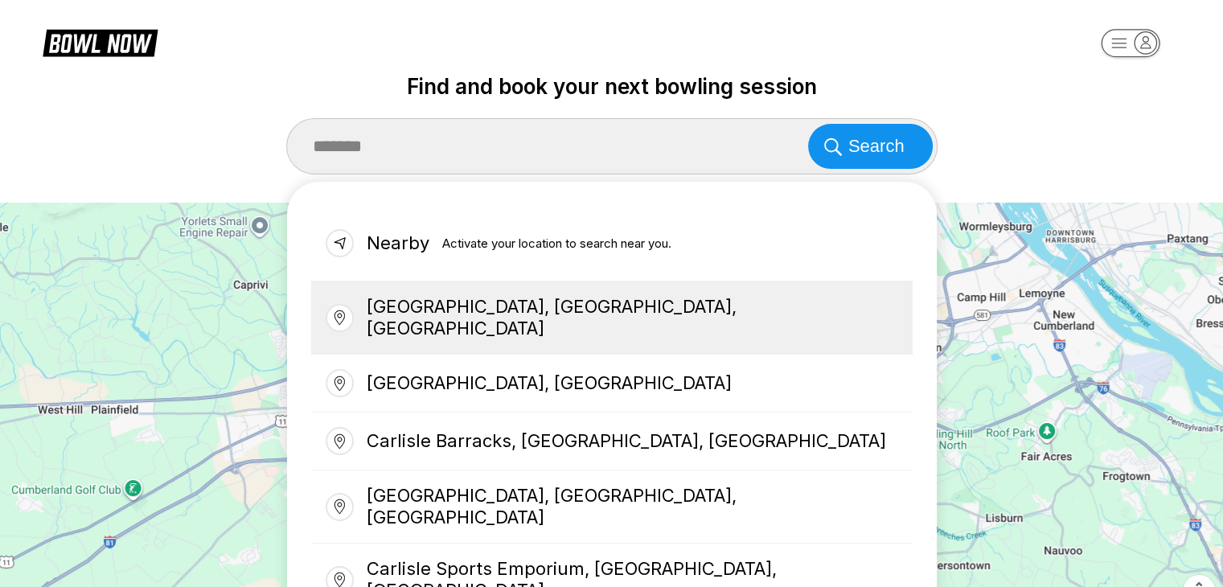
click at [450, 303] on div "Carlisle, PA, USA" at bounding box center [611, 317] width 601 height 73
type input "**********"
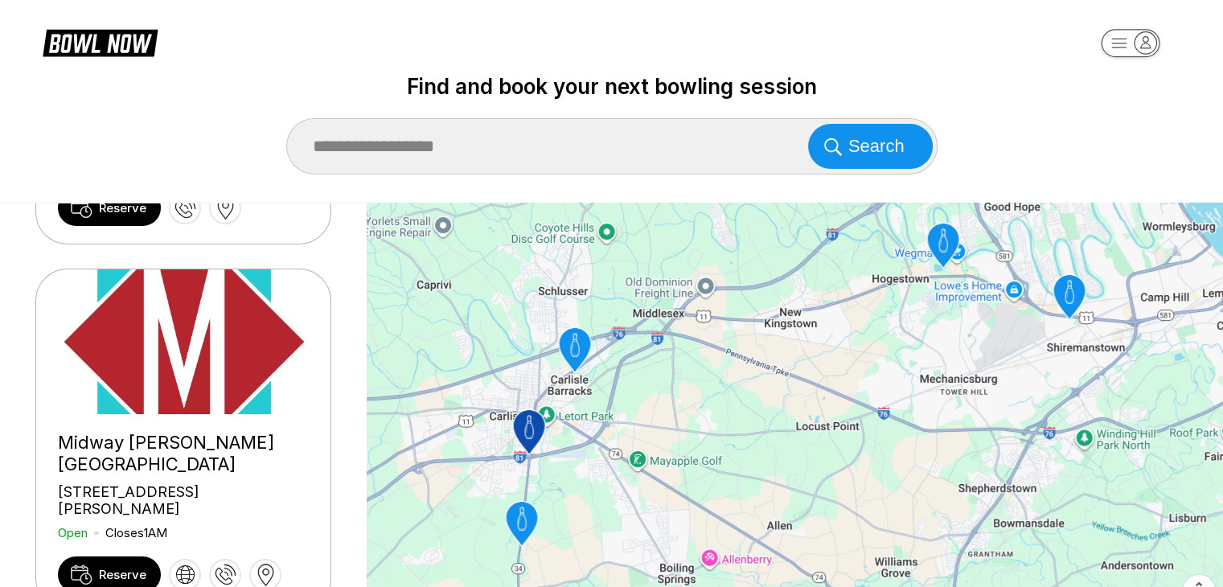
scroll to position [339, 0]
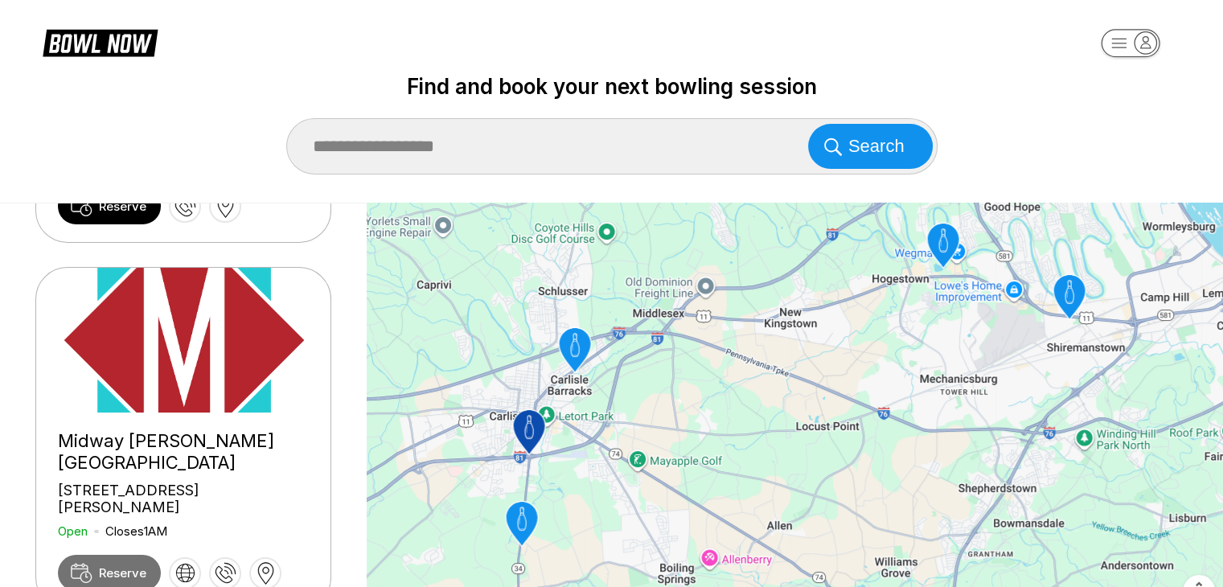
click at [105, 555] on link "Reserve" at bounding box center [109, 573] width 103 height 36
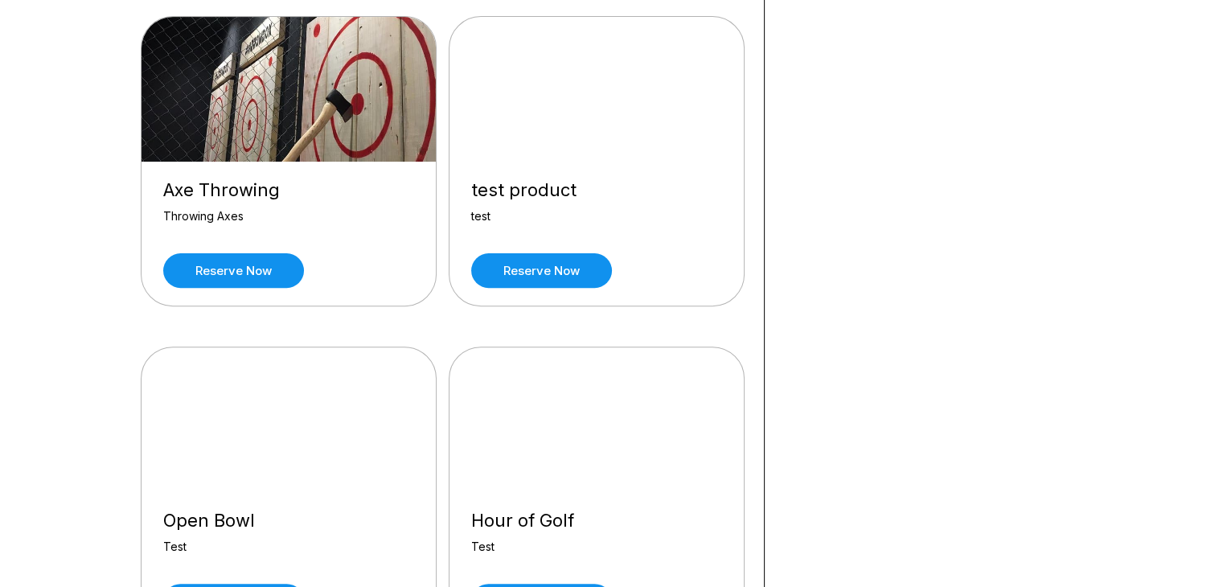
scroll to position [495, 0]
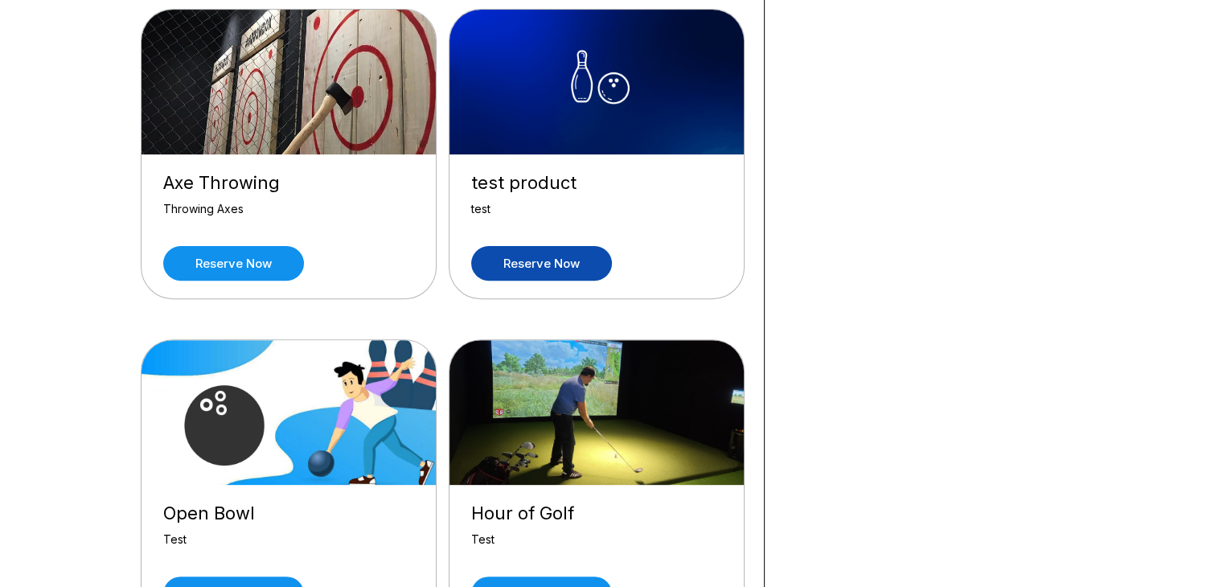
click at [525, 270] on link "Reserve now" at bounding box center [541, 263] width 141 height 35
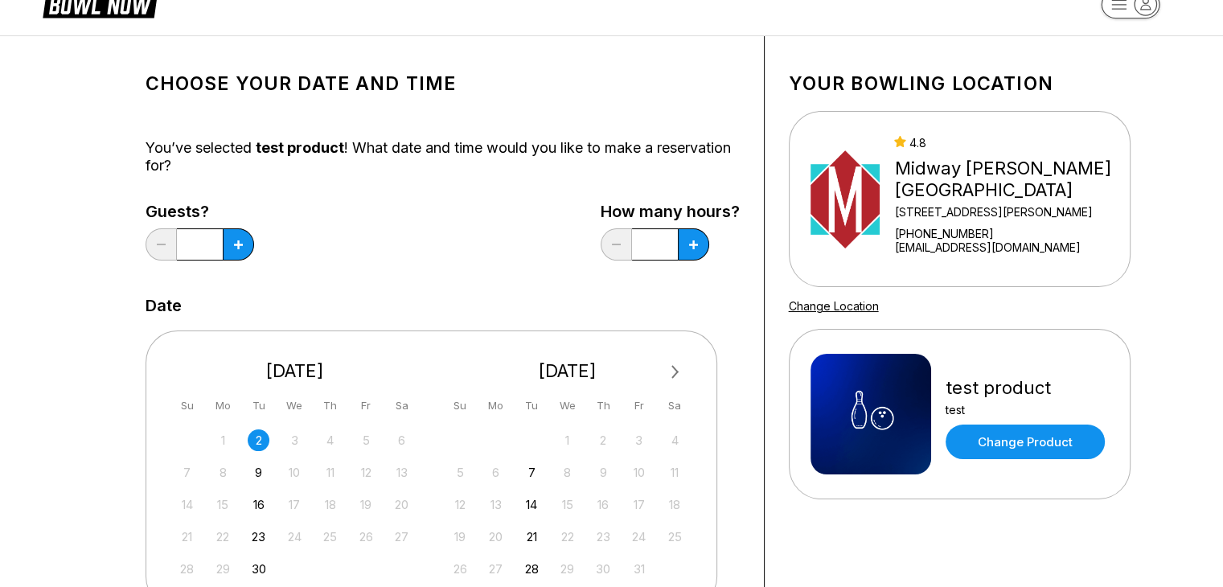
scroll to position [31, 0]
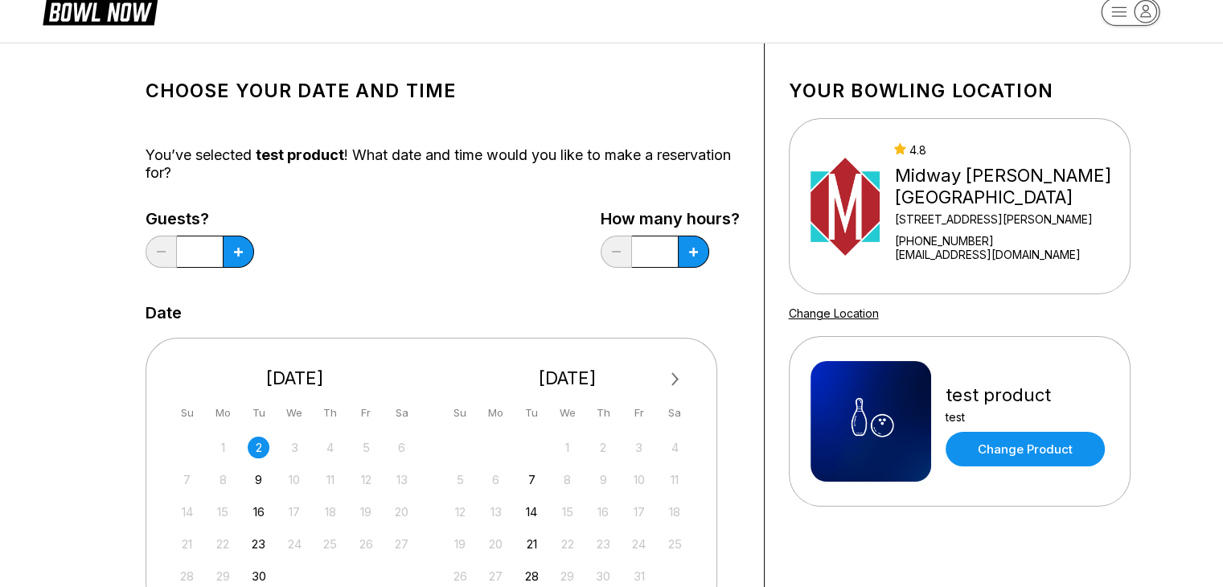
click at [464, 318] on div "Date" at bounding box center [443, 313] width 594 height 18
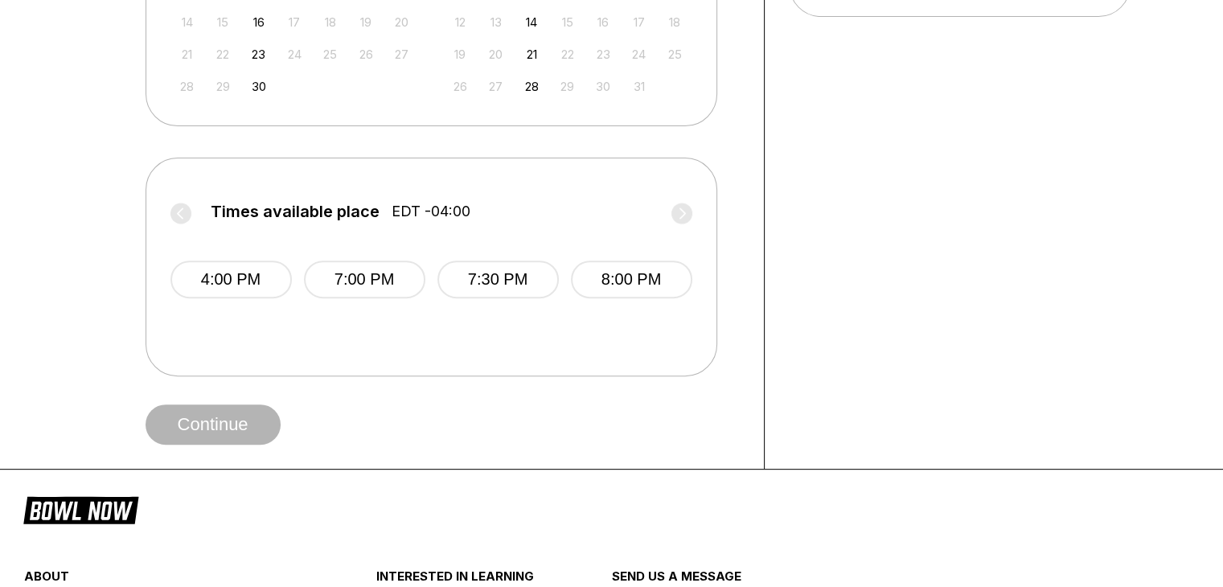
scroll to position [523, 0]
click at [389, 273] on button "7:00 PM" at bounding box center [364, 278] width 121 height 38
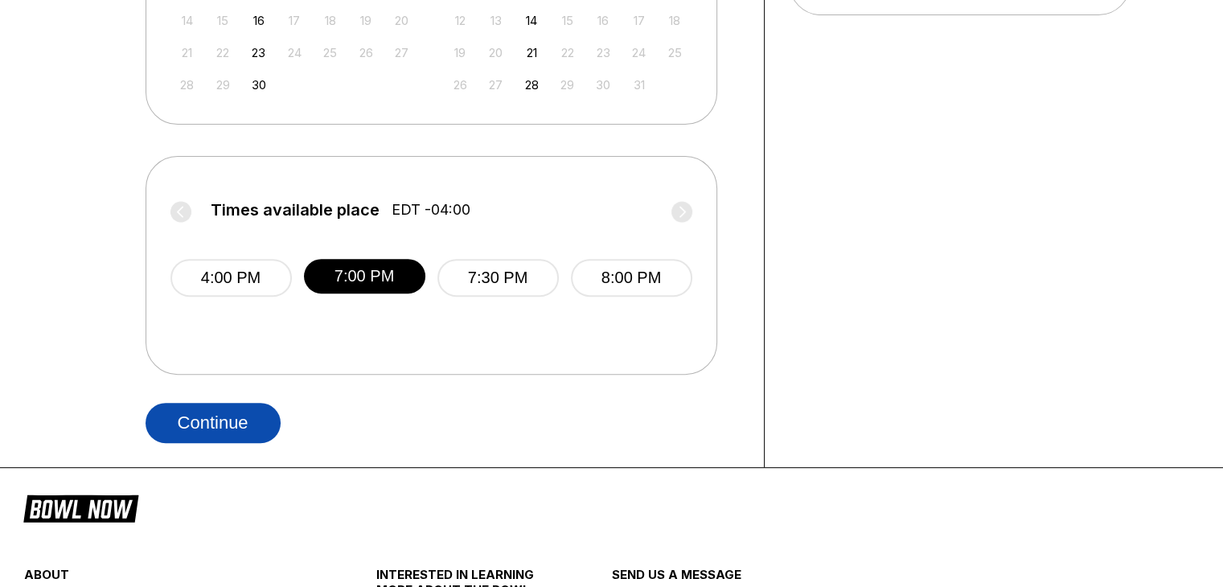
click at [225, 428] on button "Continue" at bounding box center [213, 423] width 135 height 40
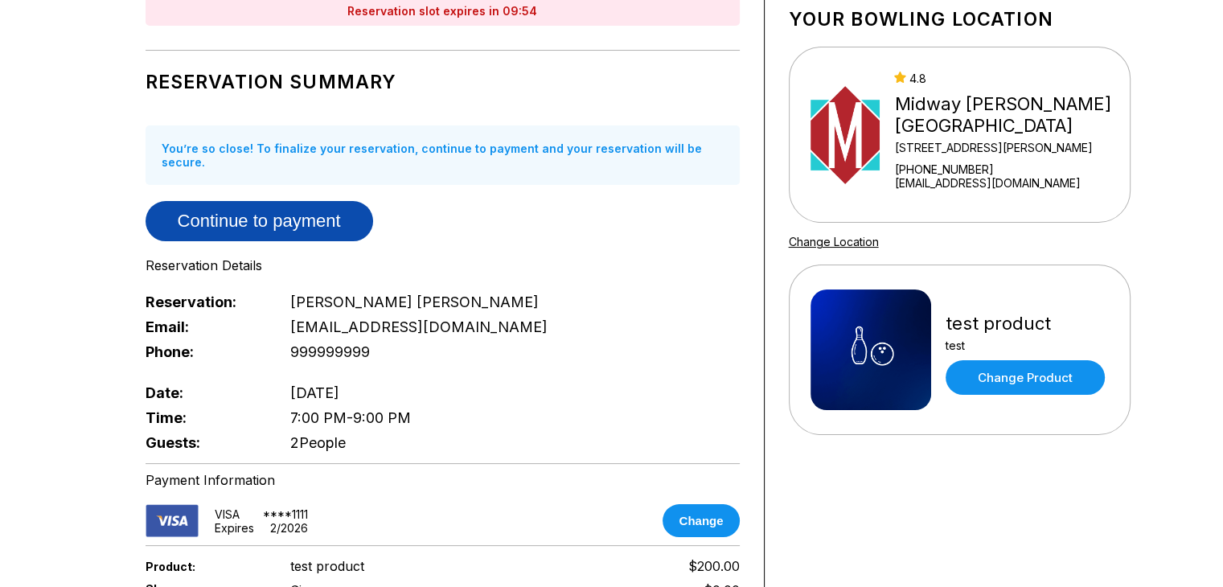
scroll to position [90, 0]
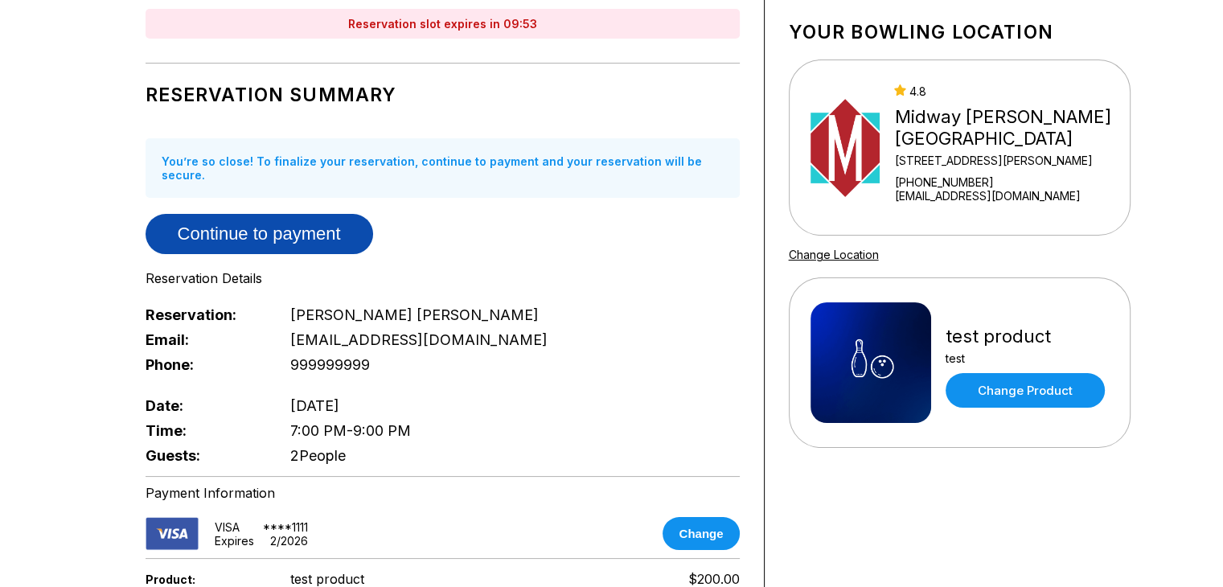
click at [270, 221] on button "Continue to payment" at bounding box center [260, 234] width 228 height 40
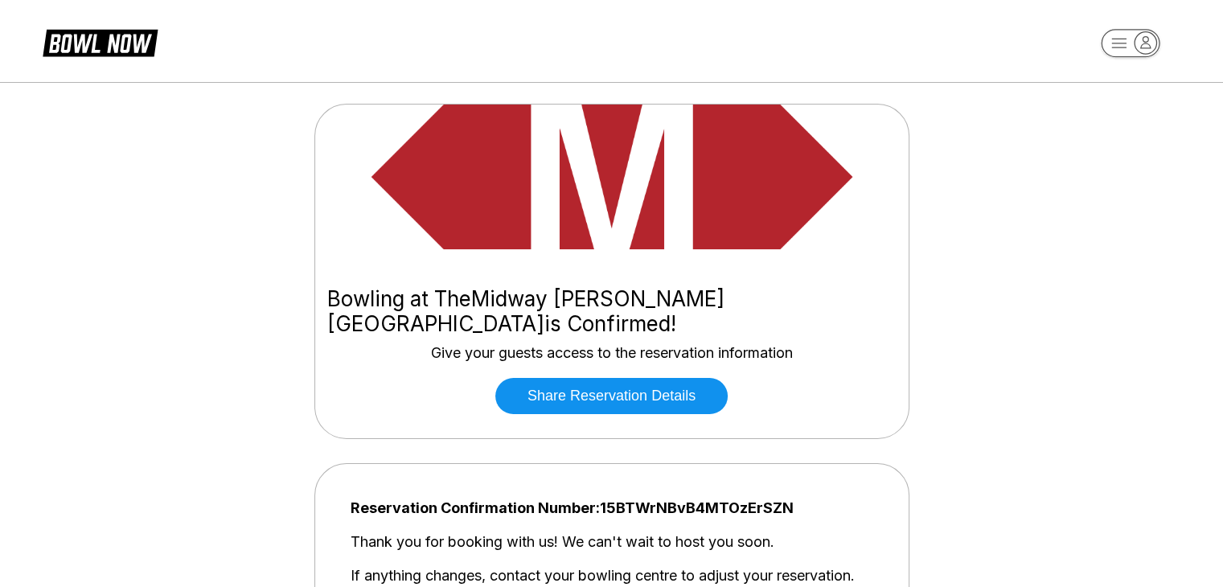
click at [547, 378] on button "Share Reservation Details" at bounding box center [611, 396] width 232 height 36
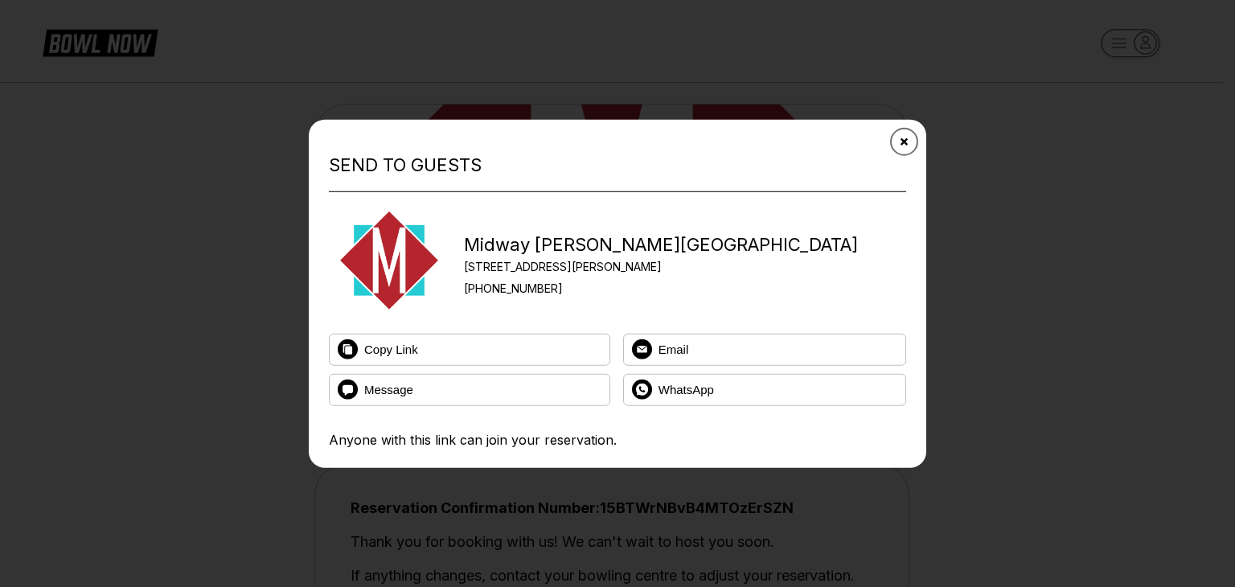
click at [907, 146] on button "Close" at bounding box center [903, 141] width 39 height 39
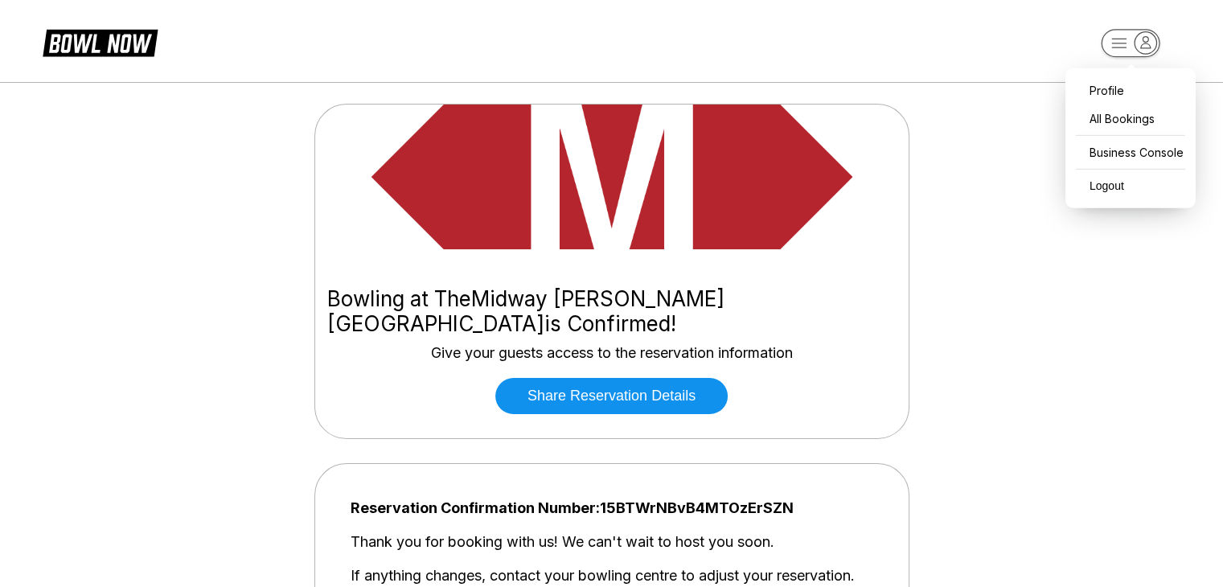
click at [1113, 44] on rect "button" at bounding box center [1130, 43] width 59 height 28
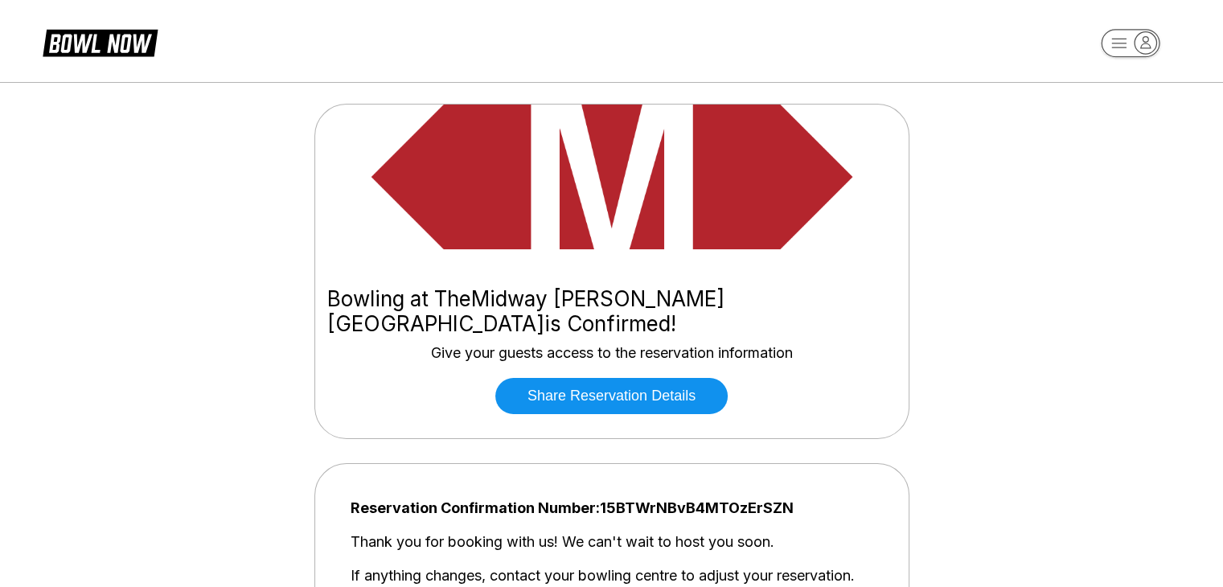
click at [100, 49] on icon at bounding box center [100, 42] width 115 height 31
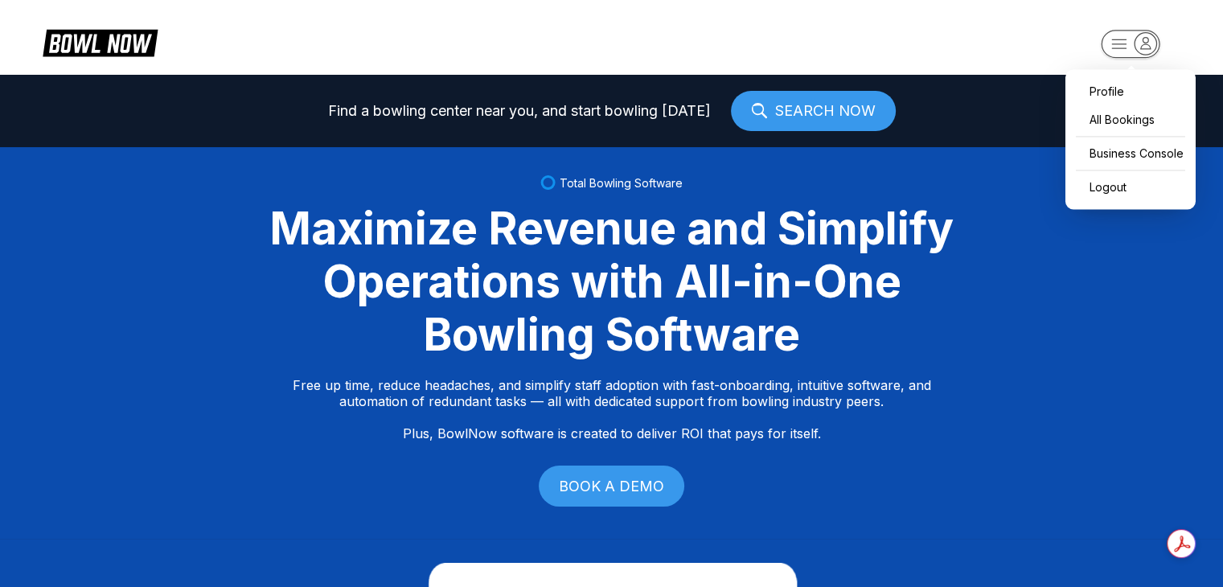
click at [1140, 45] on icon "button" at bounding box center [1145, 43] width 22 height 22
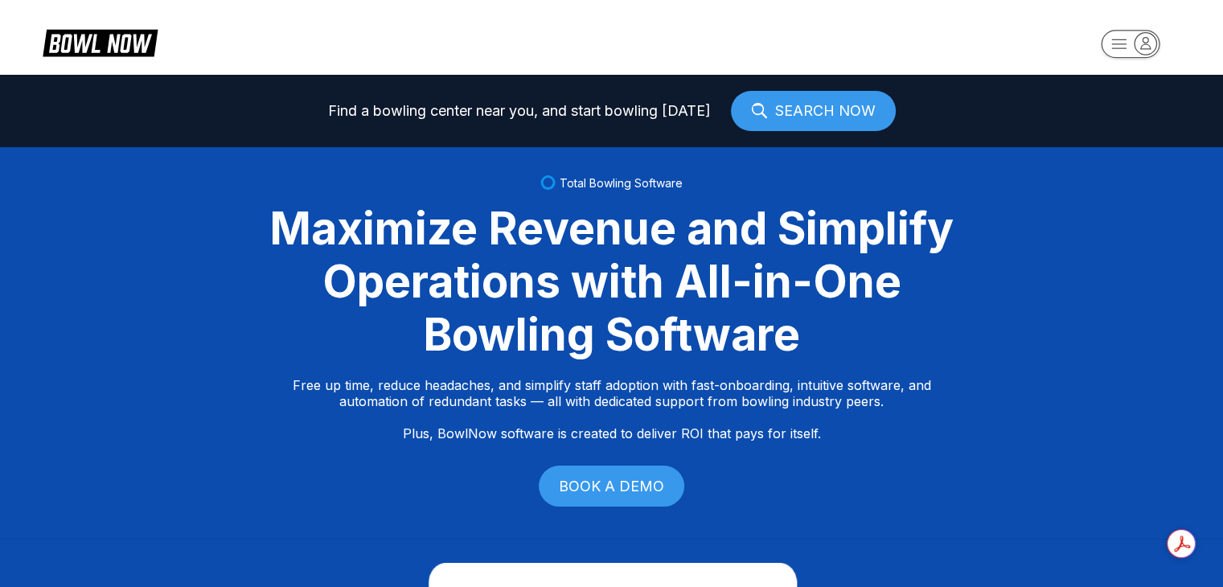
click at [894, 8] on header at bounding box center [611, 37] width 1223 height 75
click at [688, 158] on div "Total Bowling Software Maximize Revenue and Simplify Operations with All-in-One…" at bounding box center [611, 342] width 1223 height 391
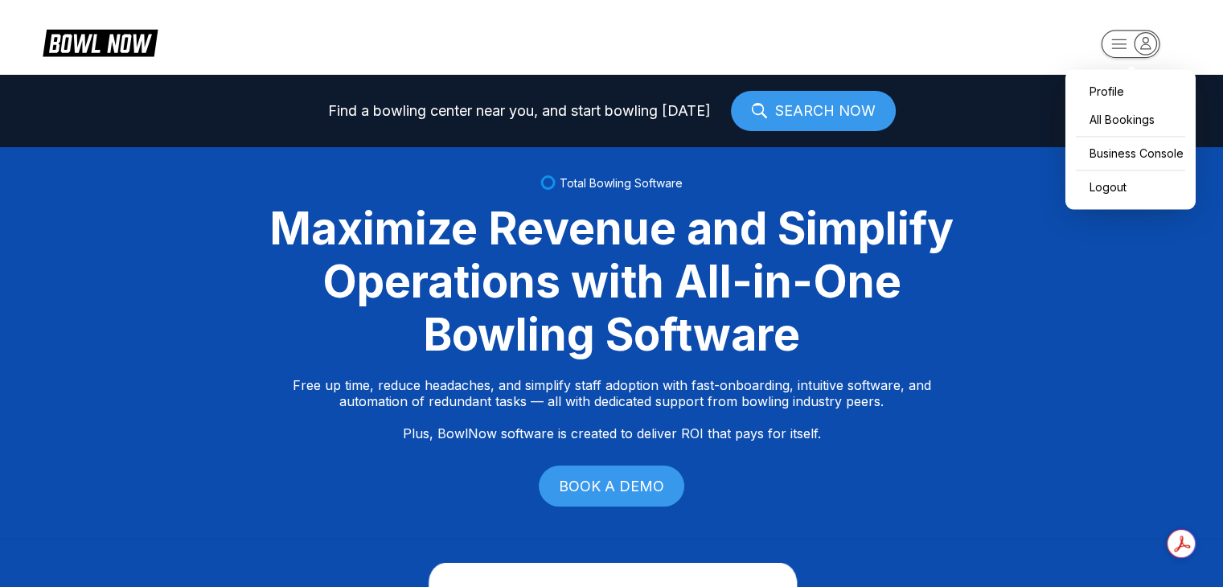
click at [1131, 36] on rect "button" at bounding box center [1130, 44] width 59 height 28
click at [1106, 182] on div "Logout" at bounding box center [1101, 187] width 57 height 28
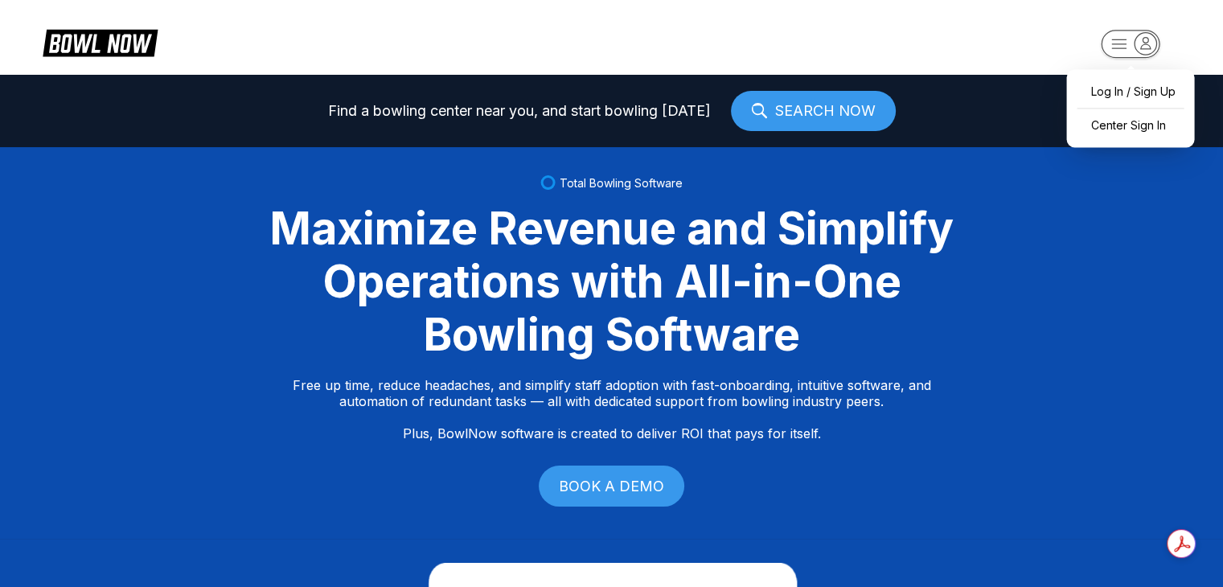
click at [1122, 43] on rect "button" at bounding box center [1130, 44] width 59 height 28
click at [1113, 86] on div "Log In / Sign Up" at bounding box center [1130, 91] width 112 height 28
select select "**"
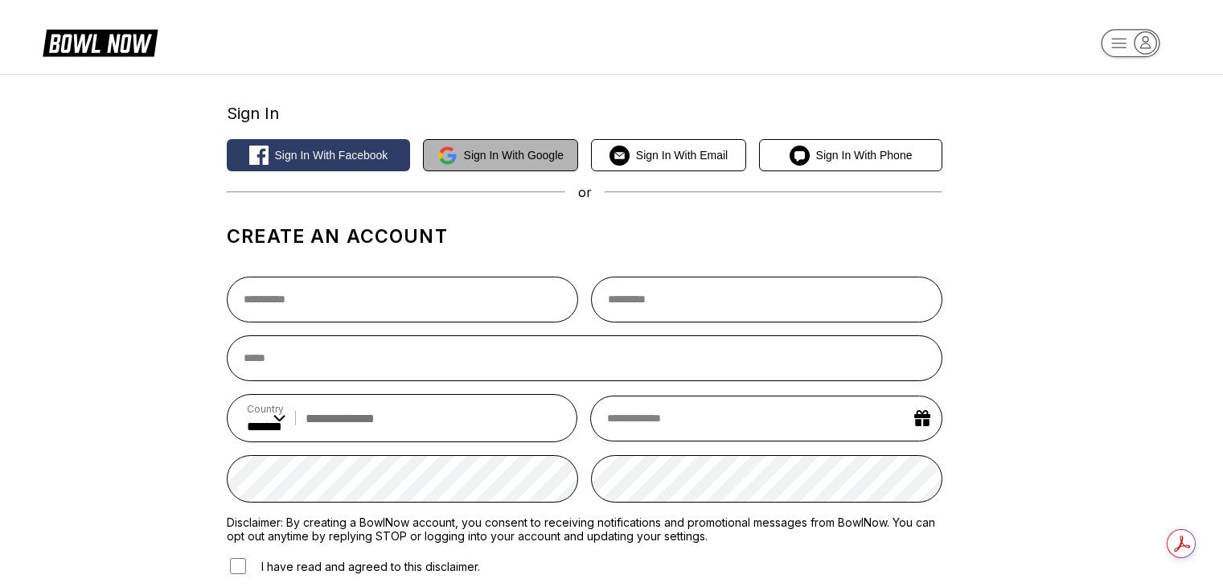
select select "**"
click at [82, 53] on icon at bounding box center [100, 42] width 115 height 31
